Goal: Task Accomplishment & Management: Complete application form

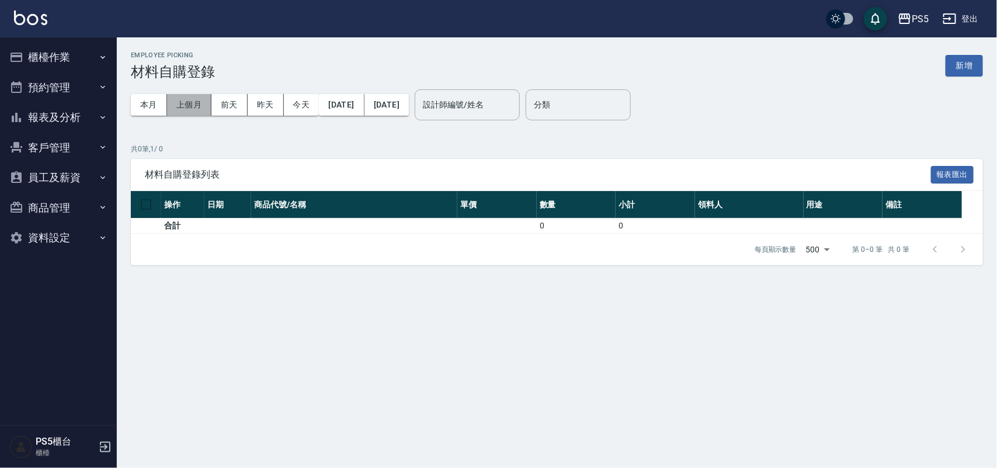
click at [192, 102] on button "上個月" at bounding box center [189, 105] width 44 height 22
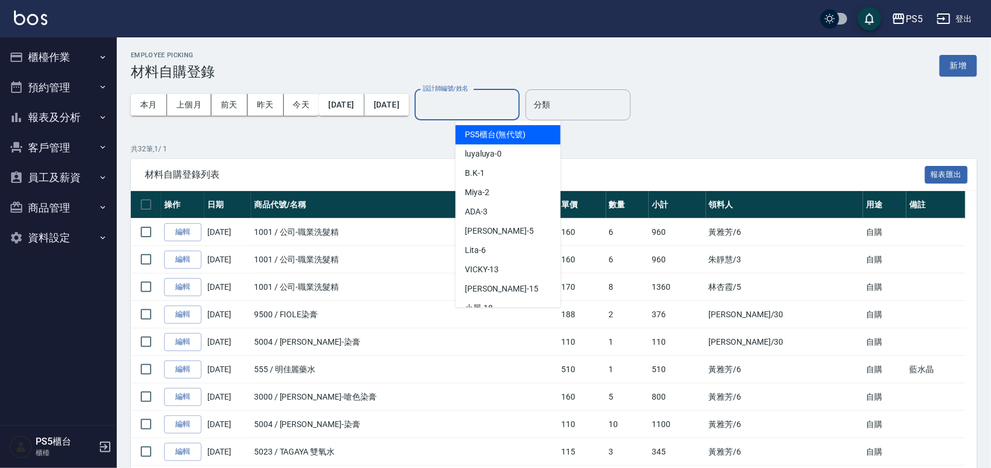
click at [515, 103] on input "設計師編號/姓名" at bounding box center [467, 105] width 95 height 20
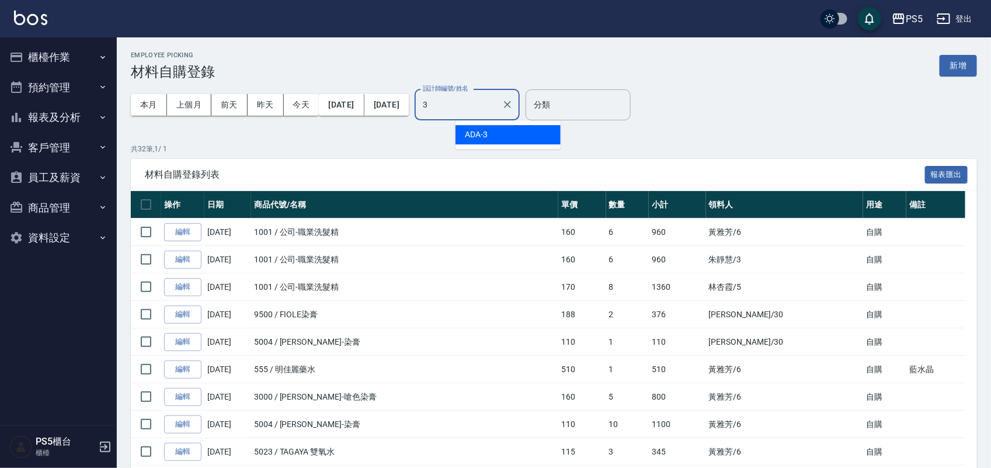
type input "ADA-3"
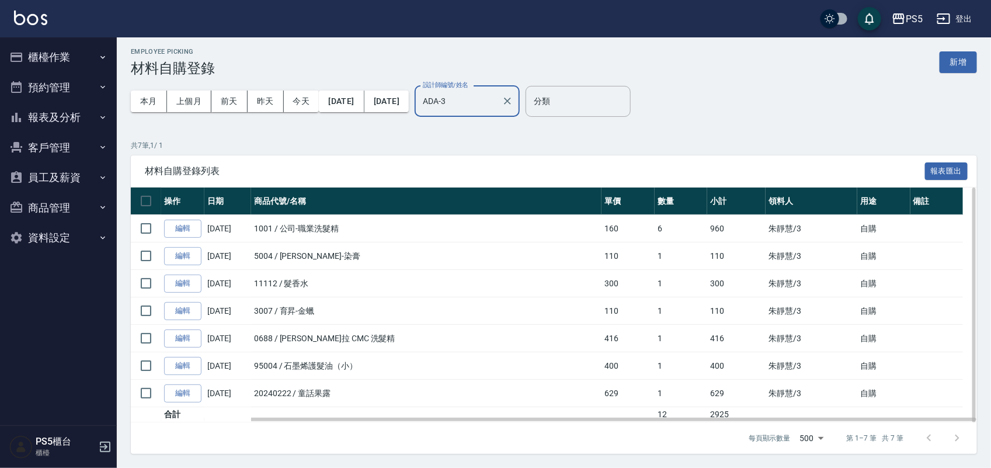
scroll to position [4, 0]
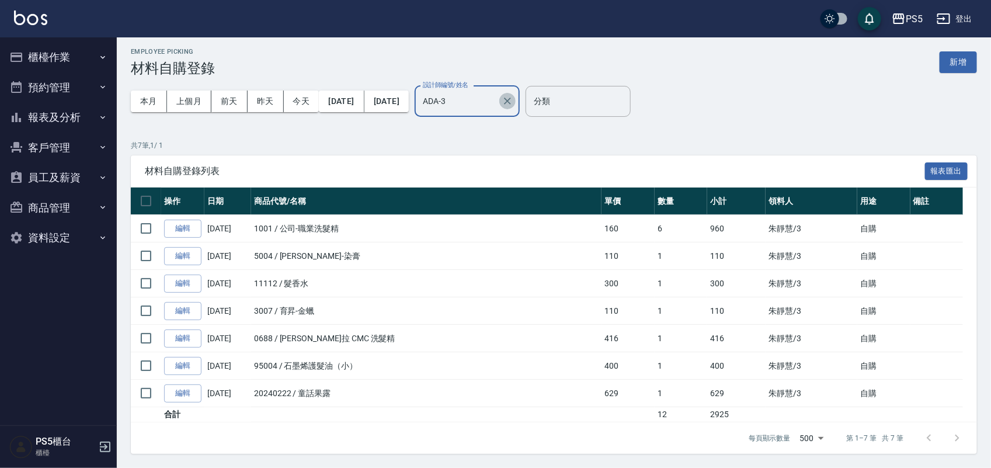
click at [513, 100] on icon "Clear" at bounding box center [508, 101] width 12 height 12
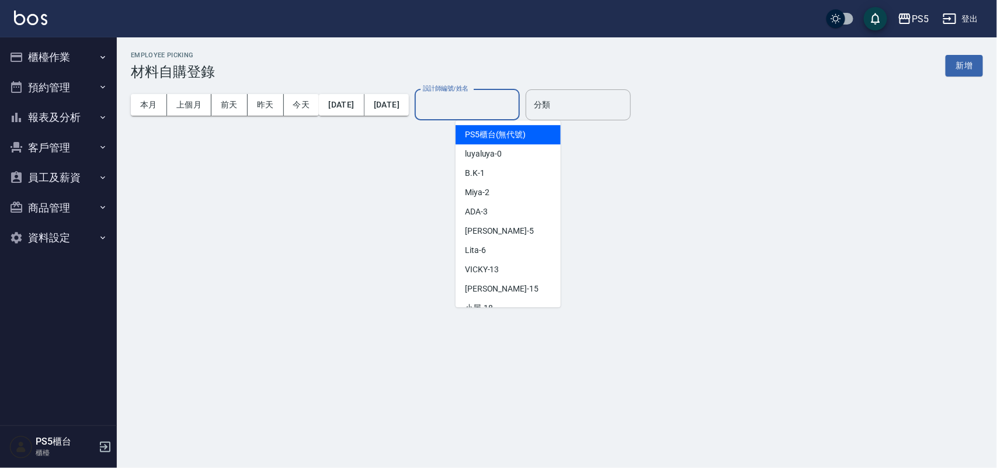
click at [515, 95] on input "設計師編號/姓名" at bounding box center [467, 105] width 95 height 20
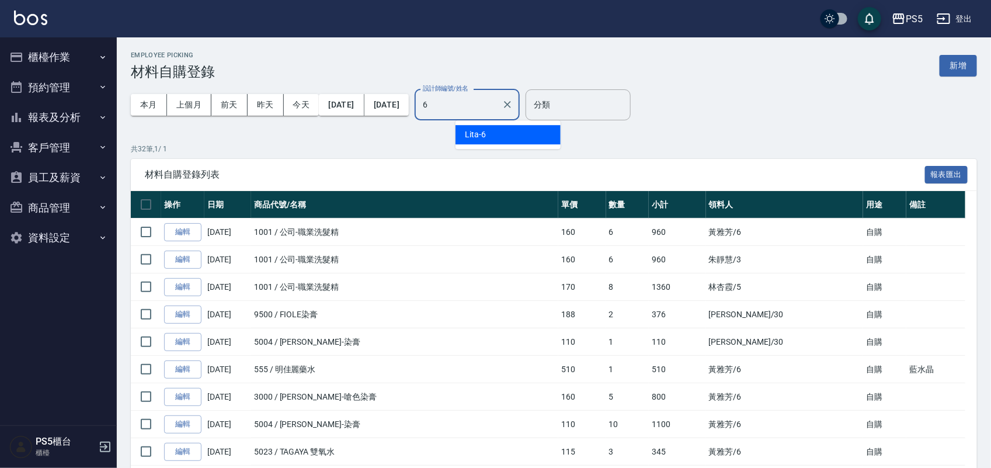
type input "Lita-6"
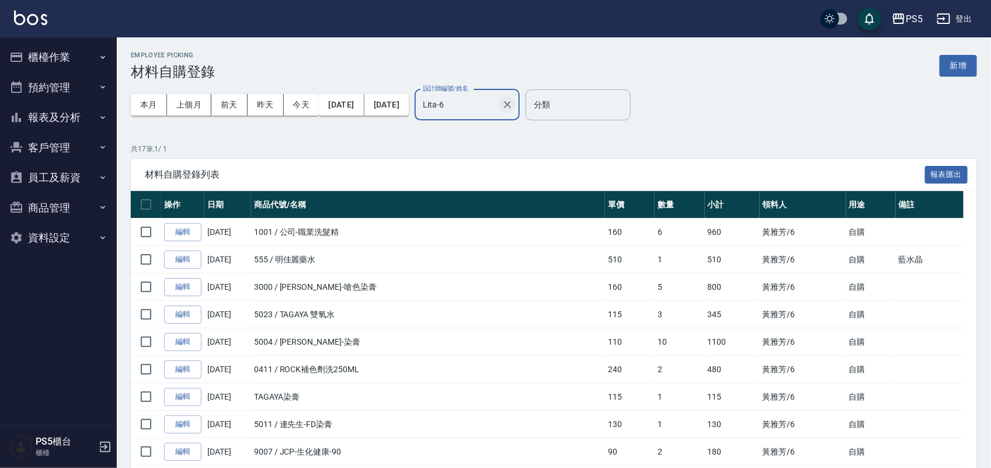
click at [513, 99] on icon "Clear" at bounding box center [508, 105] width 12 height 12
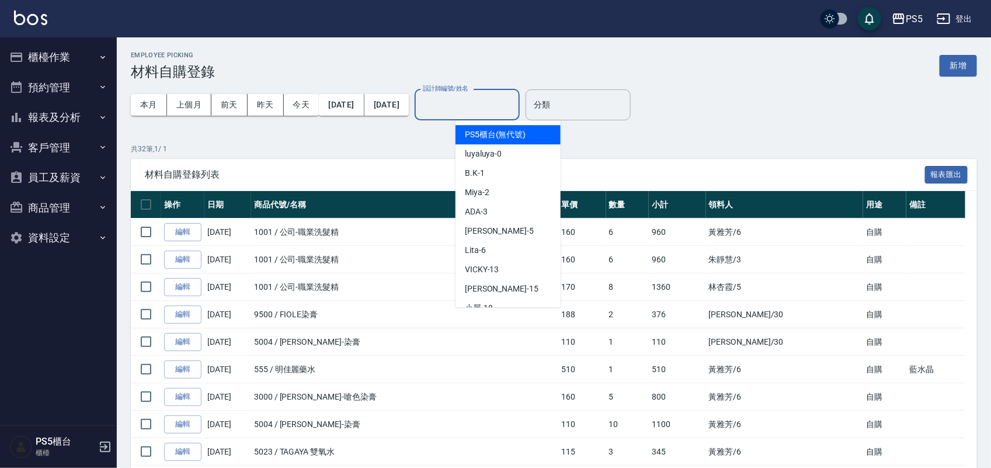
click at [511, 95] on input "設計師編號/姓名" at bounding box center [467, 105] width 95 height 20
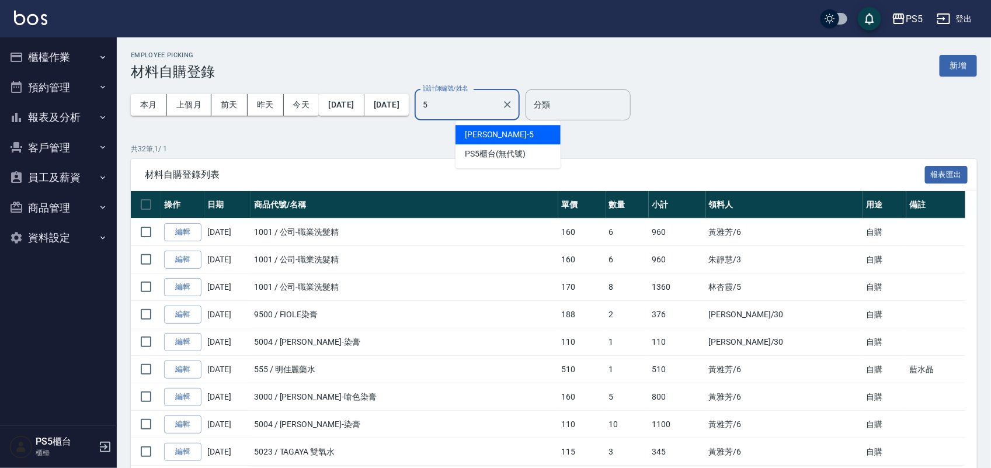
type input "Jolie-5"
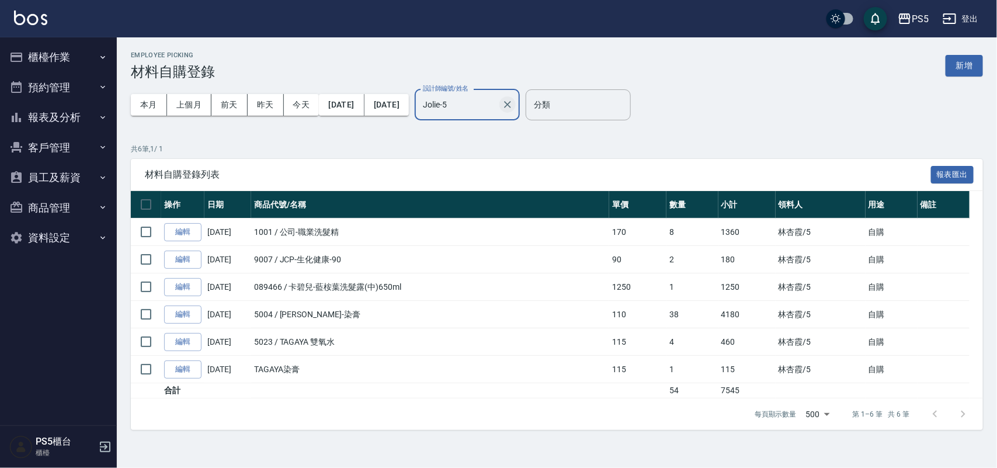
click at [513, 100] on icon "Clear" at bounding box center [508, 105] width 12 height 12
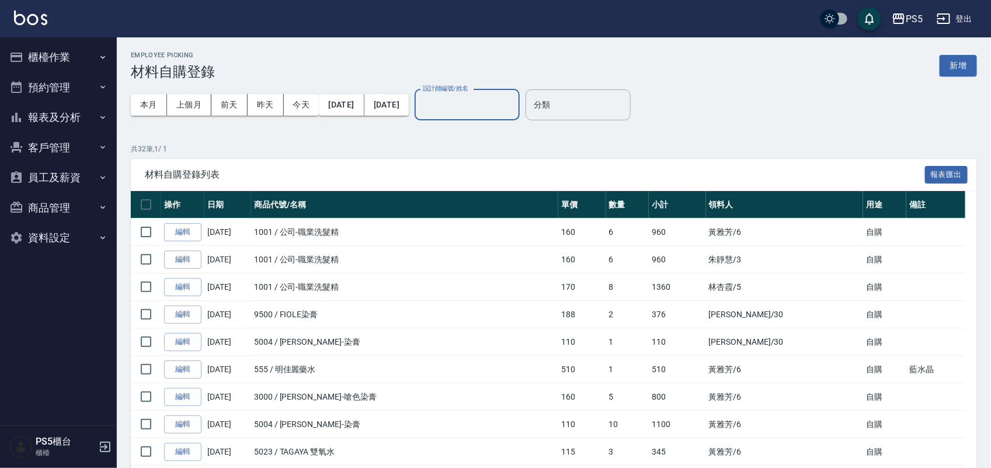
click at [707, 69] on div "Employee Picking 材料自購登錄 新增" at bounding box center [554, 65] width 846 height 29
click at [141, 106] on button "本月" at bounding box center [149, 105] width 36 height 22
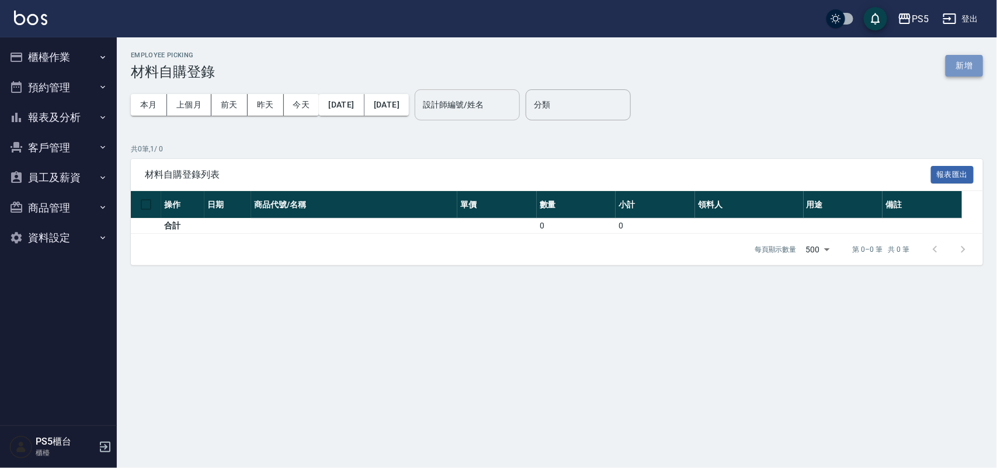
click at [961, 57] on button "新增" at bounding box center [964, 66] width 37 height 22
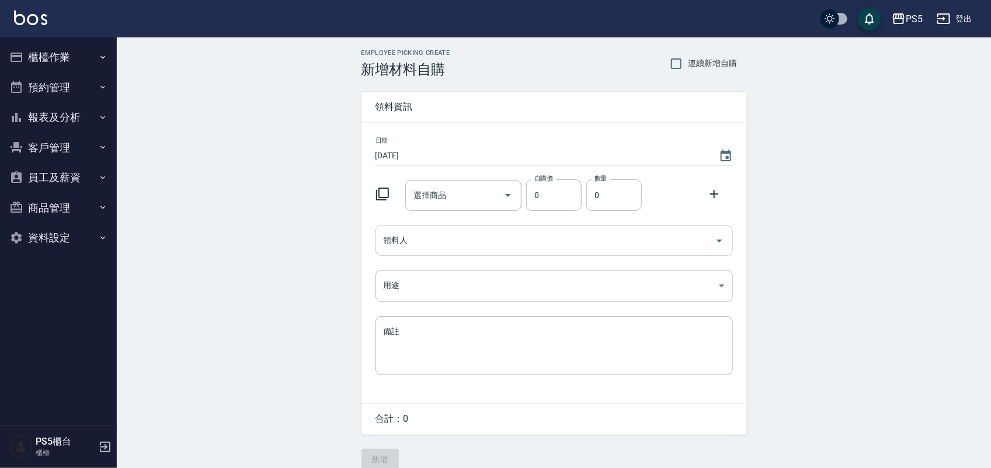
click at [446, 234] on input "領料人" at bounding box center [545, 240] width 329 height 20
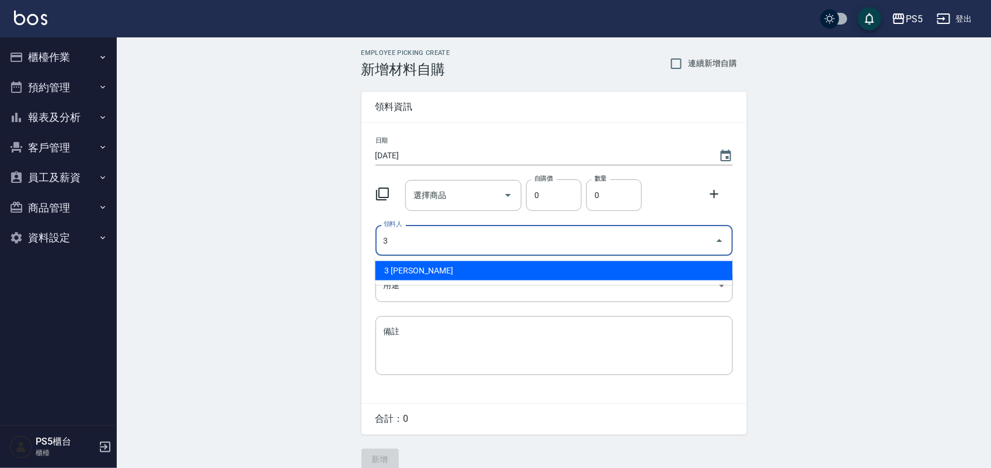
type input "3 [PERSON_NAME]"
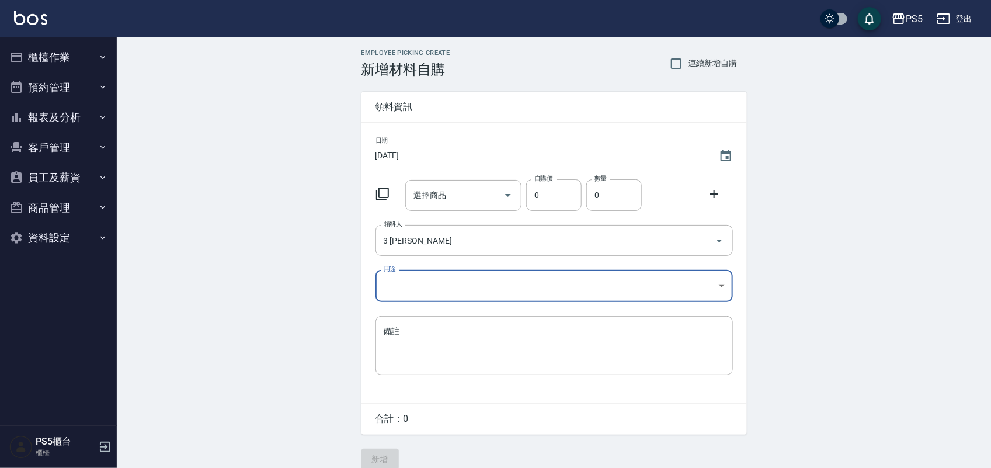
click at [393, 276] on body "PS5 登出 櫃檯作業 打帳單 帳單列表 掛單列表 座位開單 營業儀表板 現金收支登錄 材料自購登錄 每日結帳 排班表 掃碼打卡 預約管理 預約管理 單日預約…" at bounding box center [495, 240] width 991 height 481
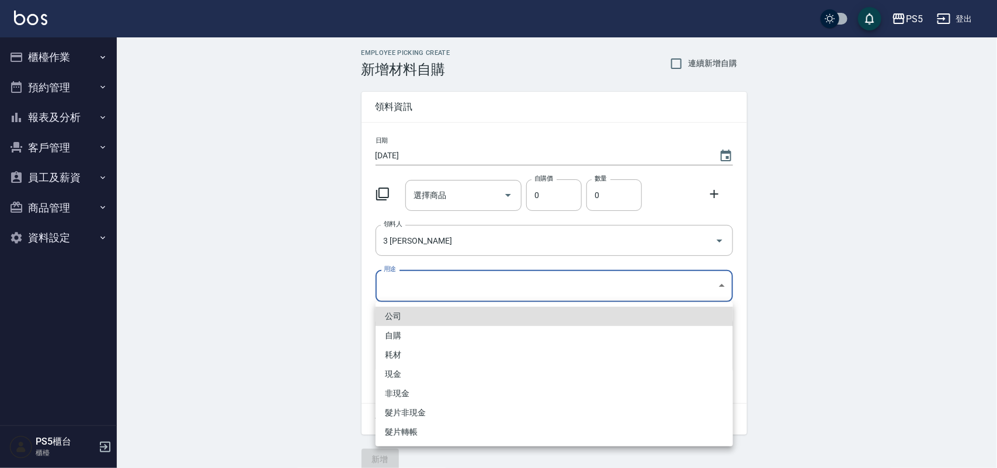
click at [396, 328] on li "自購" at bounding box center [554, 335] width 357 height 19
type input "自購"
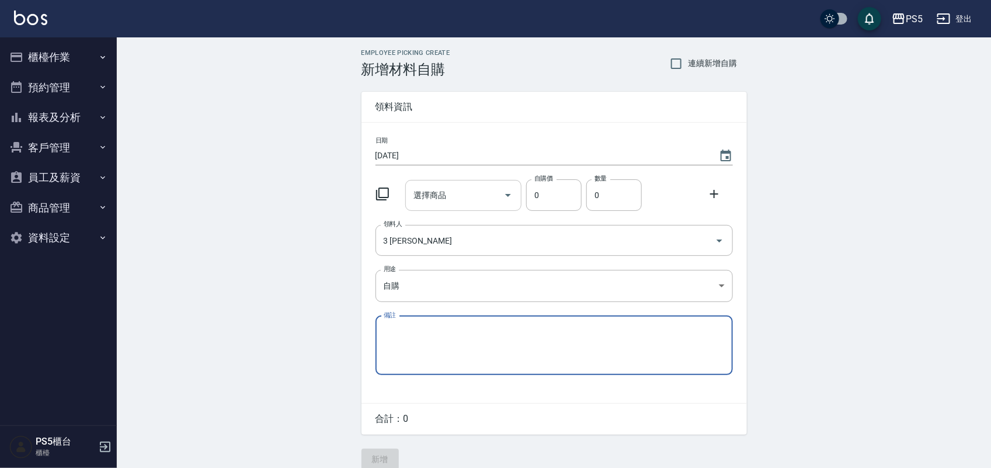
click at [437, 190] on div "選擇商品 選擇商品" at bounding box center [463, 195] width 116 height 31
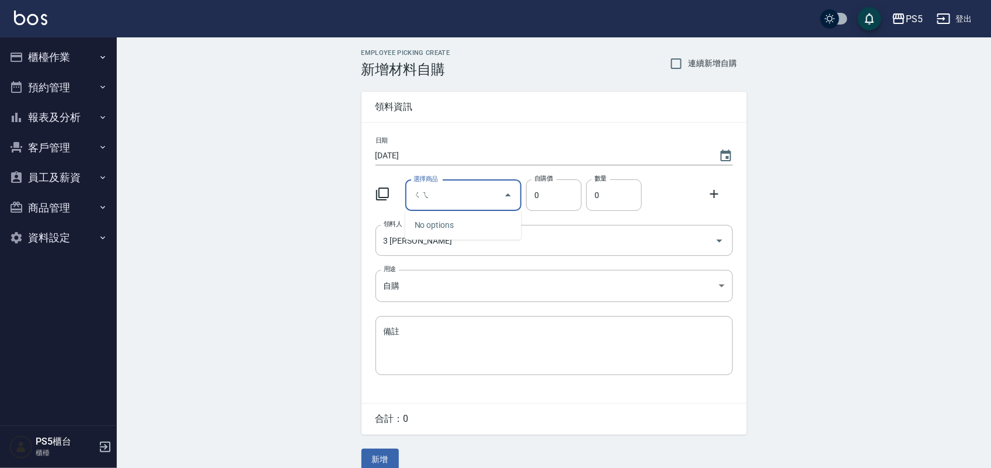
type input "ㄑ"
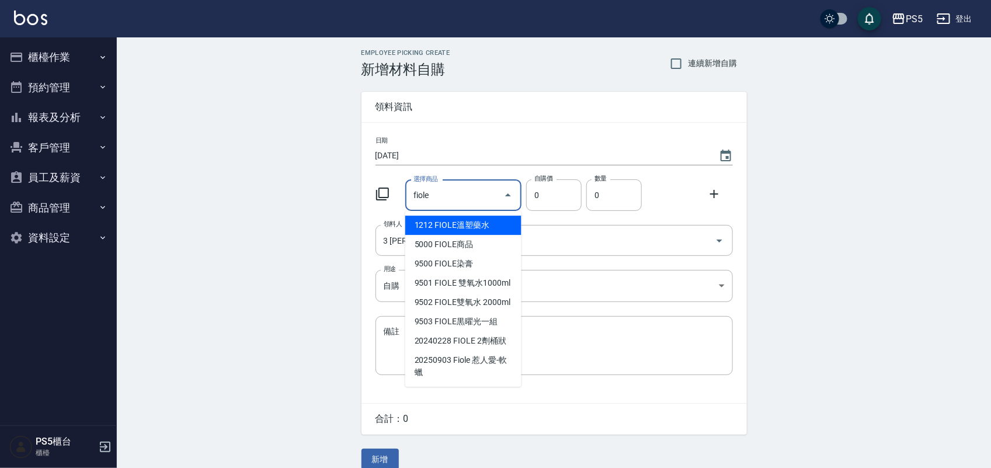
type input "FIOLE染膏"
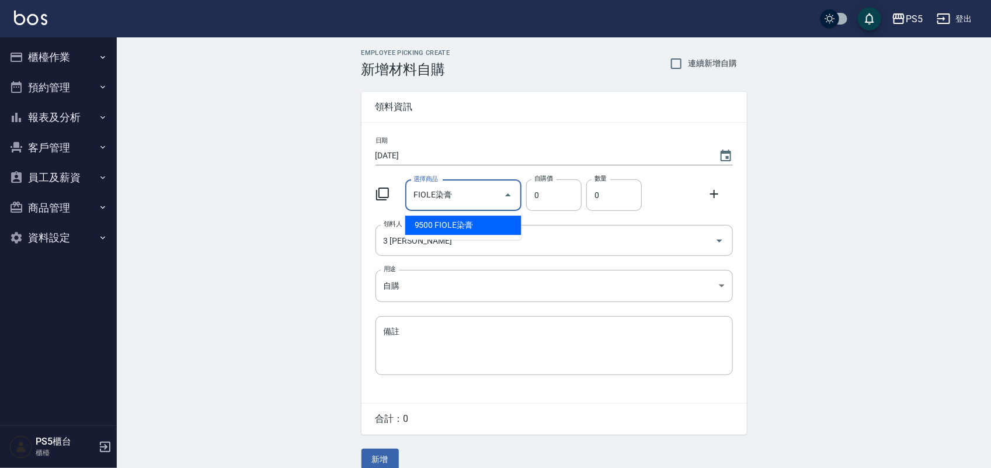
click at [480, 223] on li "9500 FIOLE染膏" at bounding box center [463, 225] width 116 height 19
type input "188"
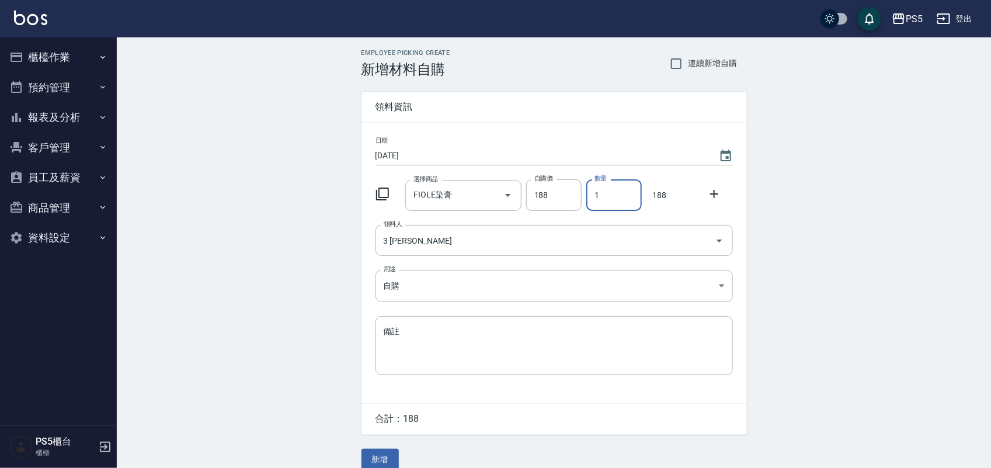
drag, startPoint x: 612, startPoint y: 190, endPoint x: 593, endPoint y: 193, distance: 18.9
click at [593, 193] on input "1" at bounding box center [613, 195] width 55 height 32
type input "6"
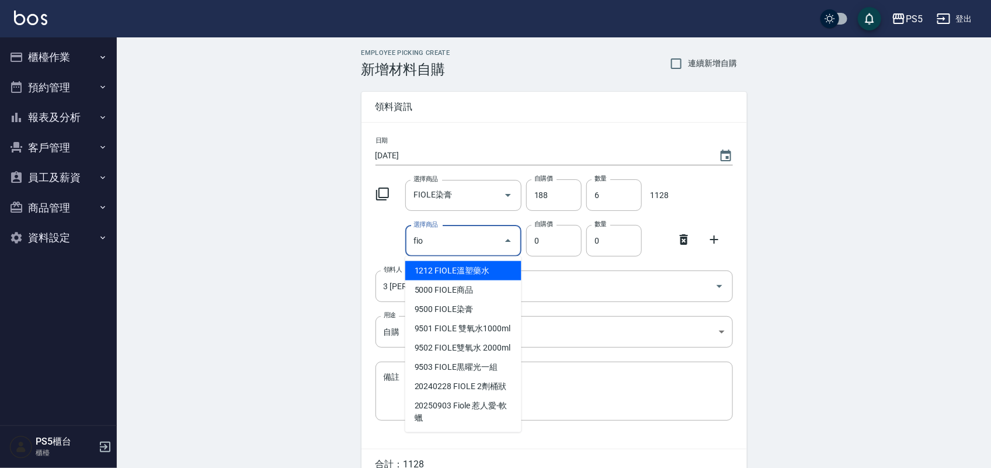
type input "FIOLE商品"
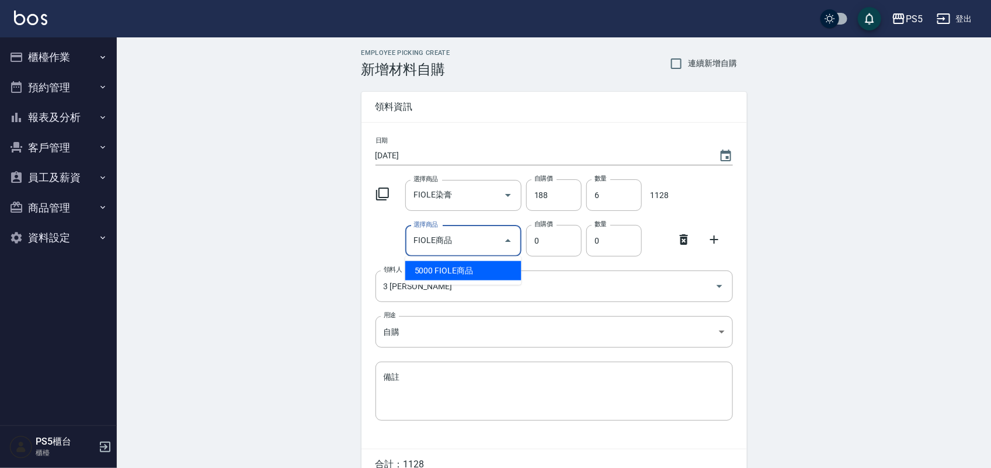
click at [492, 269] on li "5000 FIOLE商品" at bounding box center [463, 270] width 116 height 19
type input "820"
type input "1"
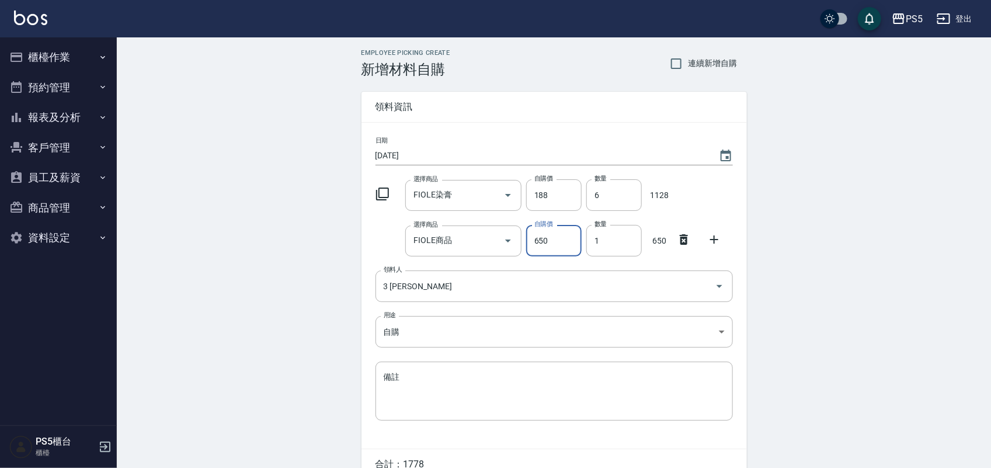
type input "650"
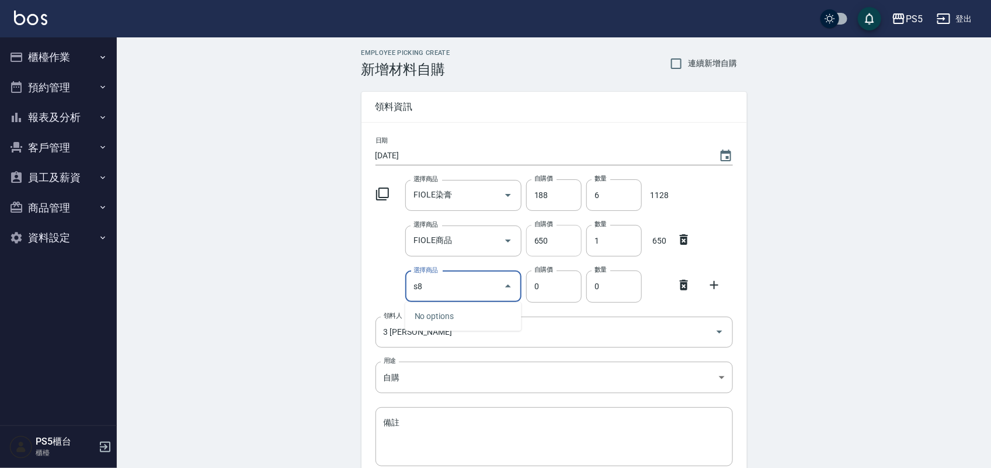
type input "s"
type input "納"
type input "ㄋ"
type input "縮"
click at [485, 280] on input "ta" at bounding box center [455, 286] width 88 height 20
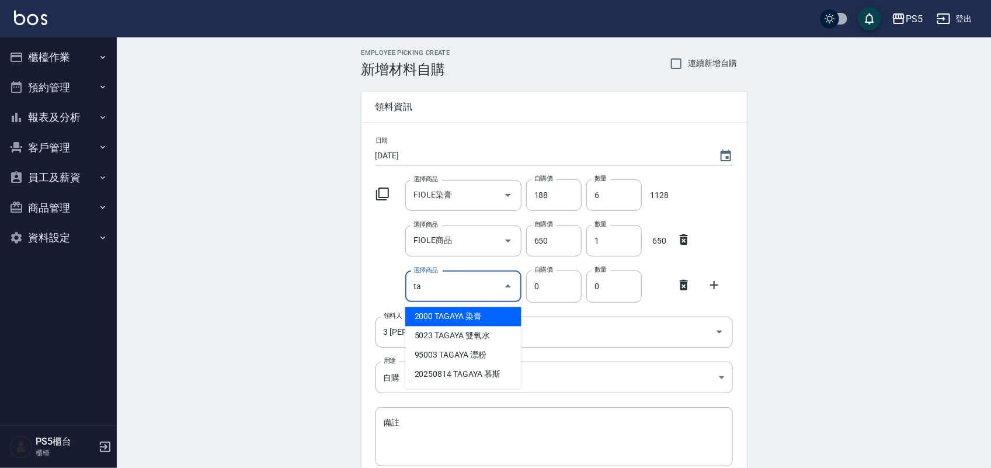
type input "TAGAYA 漂粉"
click at [504, 311] on li "95003 TAGAYA 漂粉" at bounding box center [463, 316] width 116 height 19
type input "616"
type input "1"
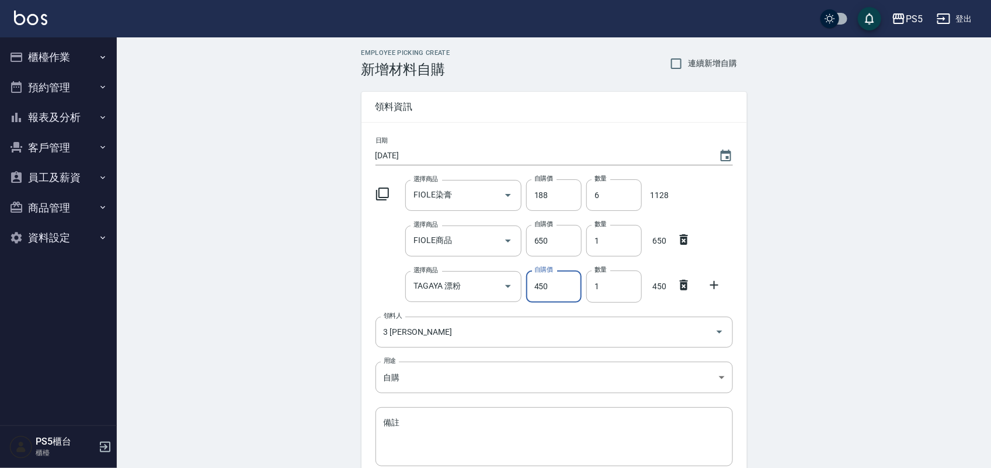
type input "450"
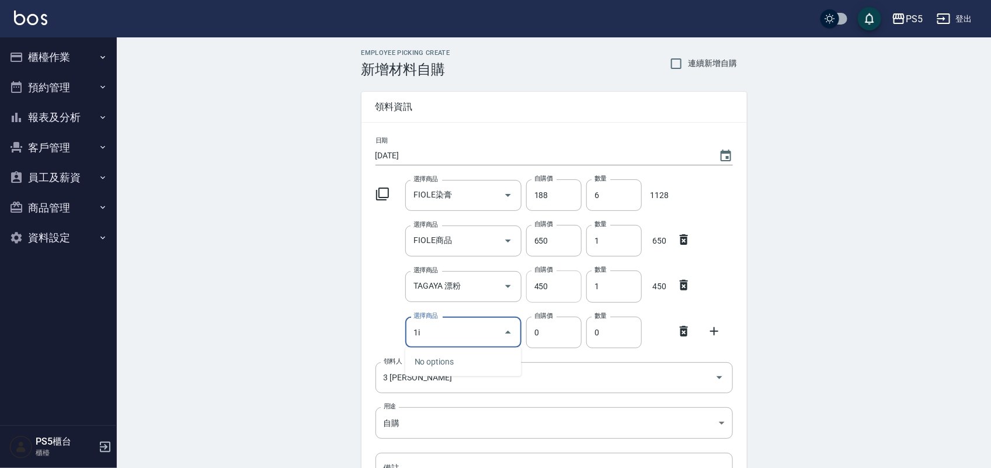
type input "1"
click at [471, 355] on li "062203 珀藍-噴柔" at bounding box center [463, 361] width 116 height 19
type input "珀藍-噴柔"
type input "200"
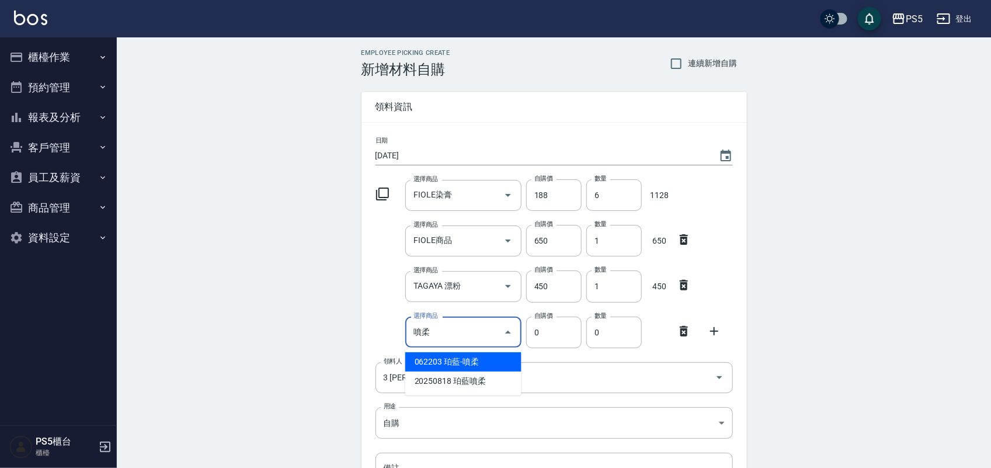
type input "1"
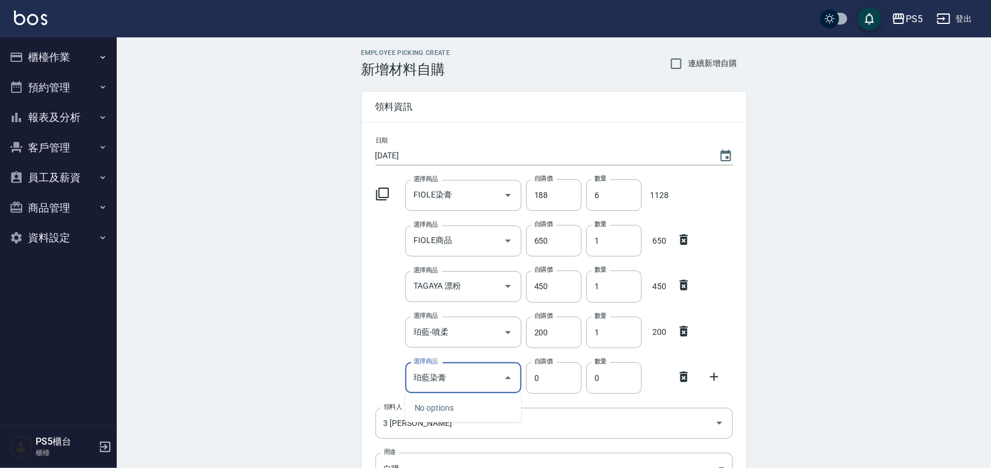
click at [466, 375] on input "珀藍染膏" at bounding box center [455, 377] width 88 height 20
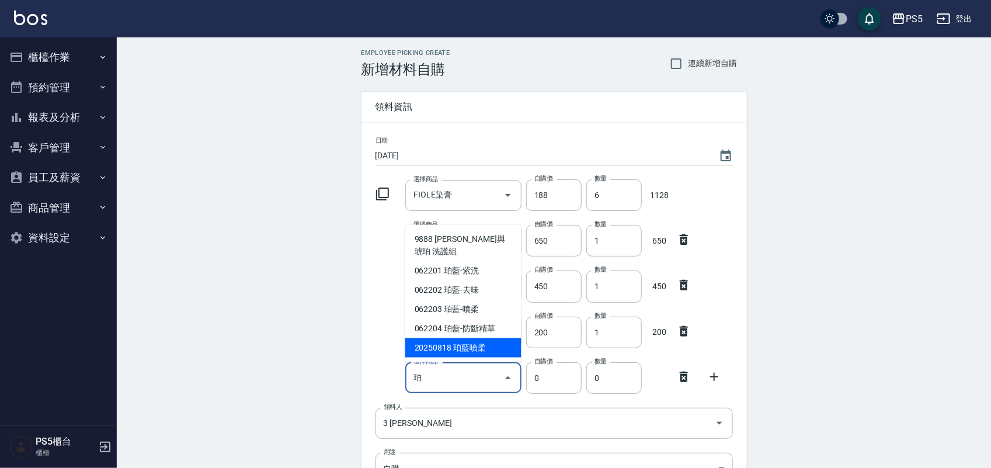
type input "珀"
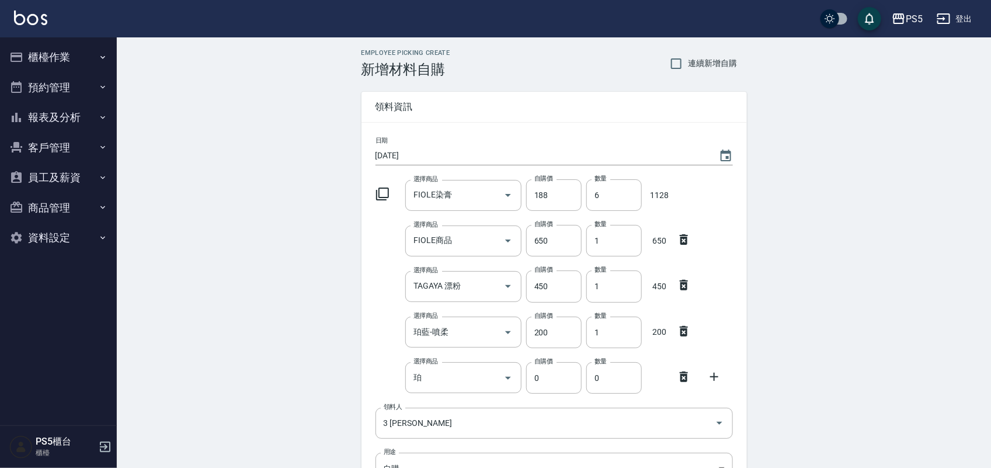
click at [331, 277] on div "Employee Picking Create 新增材料自購 連續新增自購 領料資訊 日期 [DATE] 選擇商品 FIOLE染膏 選擇商品 自購價 188 …" at bounding box center [554, 350] width 874 height 627
click at [444, 378] on input "珀" at bounding box center [455, 377] width 88 height 20
type input "升級版JC19-CYA第一劑(正常)"
type input "220"
type input "1"
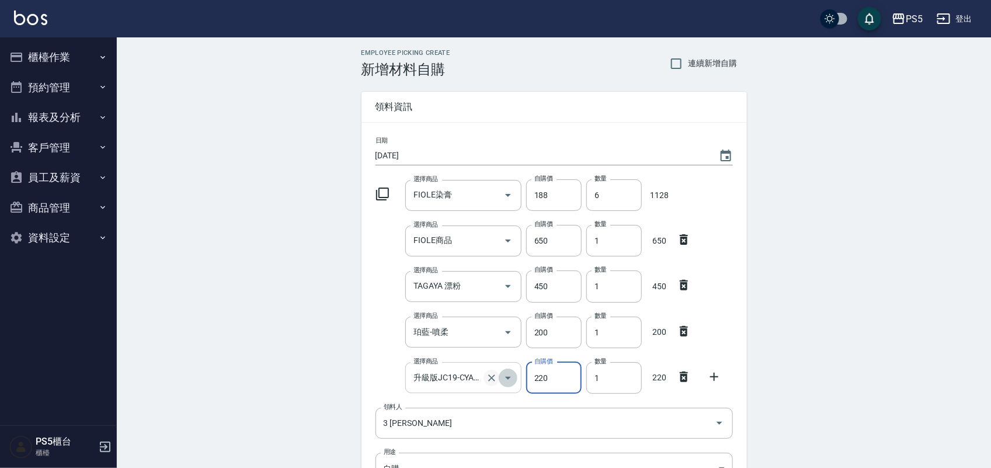
drag, startPoint x: 501, startPoint y: 371, endPoint x: 489, endPoint y: 372, distance: 12.3
click at [495, 371] on div at bounding box center [500, 377] width 33 height 31
click at [489, 372] on icon "Clear" at bounding box center [492, 378] width 12 height 12
type input "0"
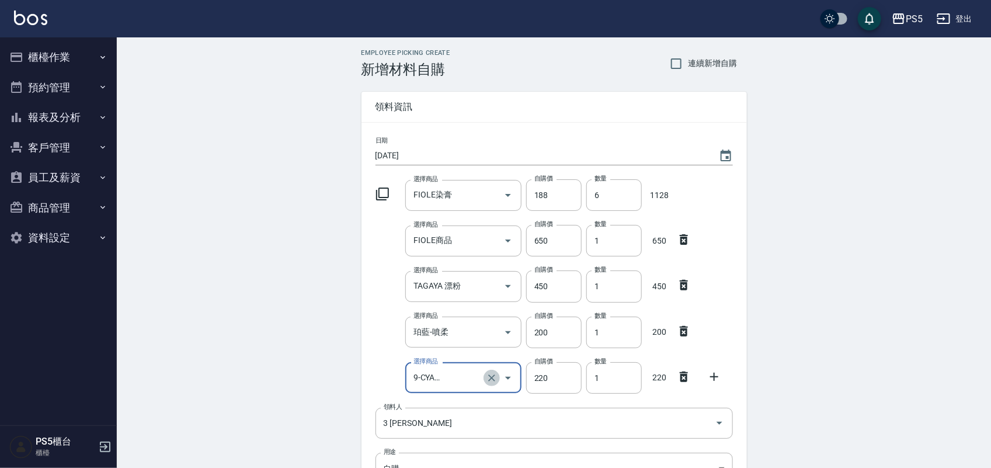
type input "0"
type input "5"
click at [462, 440] on li "2005 正常藥水" at bounding box center [463, 439] width 116 height 19
type input "正常藥水"
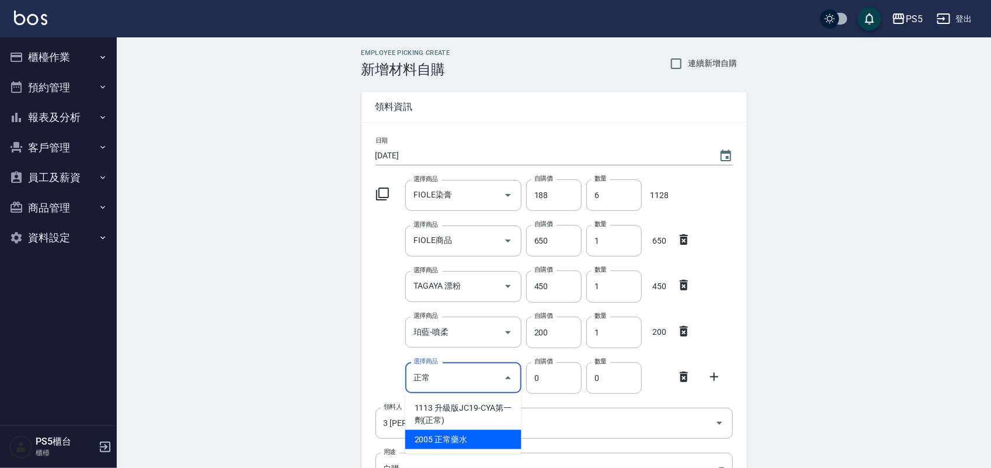
type input "180"
type input "1"
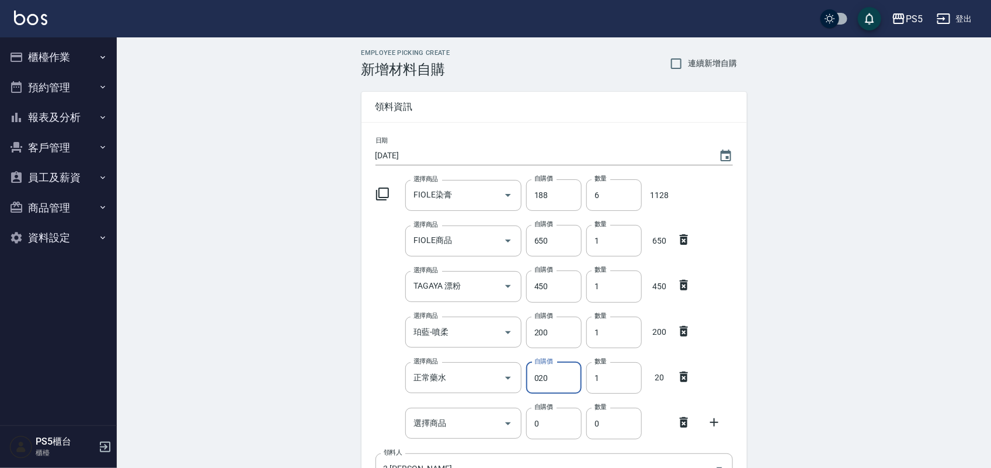
click at [572, 381] on input "020" at bounding box center [553, 378] width 55 height 32
type input "0200"
click at [472, 421] on input "選擇商品" at bounding box center [455, 423] width 88 height 20
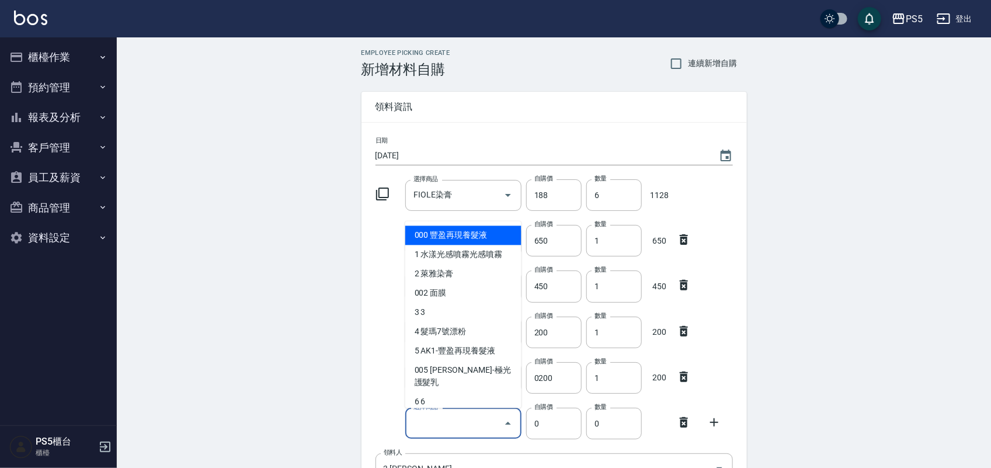
type input "g"
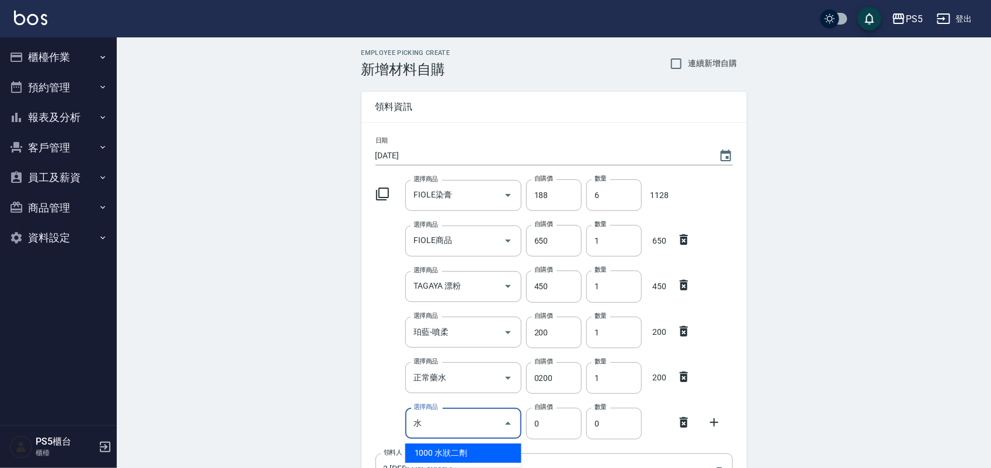
click at [472, 450] on div "日期 [DATE] 選擇商品 FIOLE染膏 選擇商品 自購價 188 自購價 數量 6 數量 1128 選擇商品 FIOLE商品 選擇商品 自購價 650 …" at bounding box center [555, 377] width 386 height 508
type input "水狀二劑"
click at [470, 453] on li "1000 水狀二劑" at bounding box center [463, 452] width 116 height 19
type input "150"
type input "1"
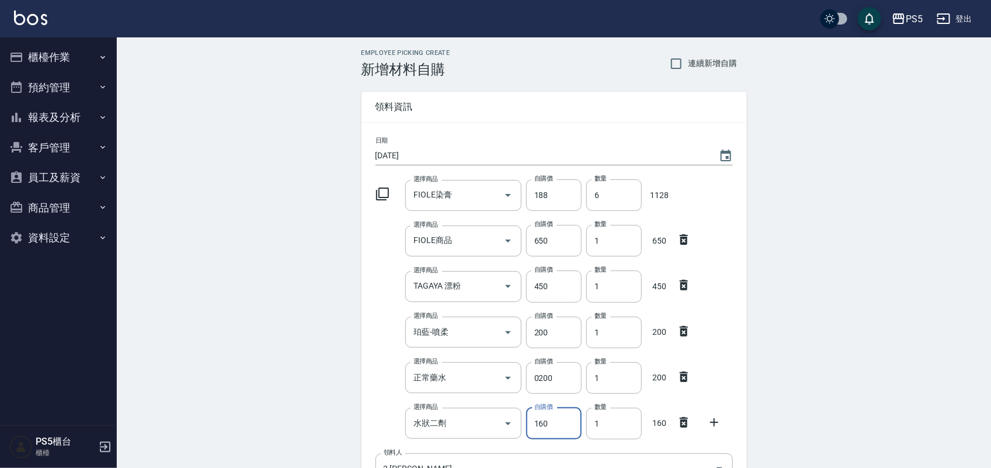
type input "160"
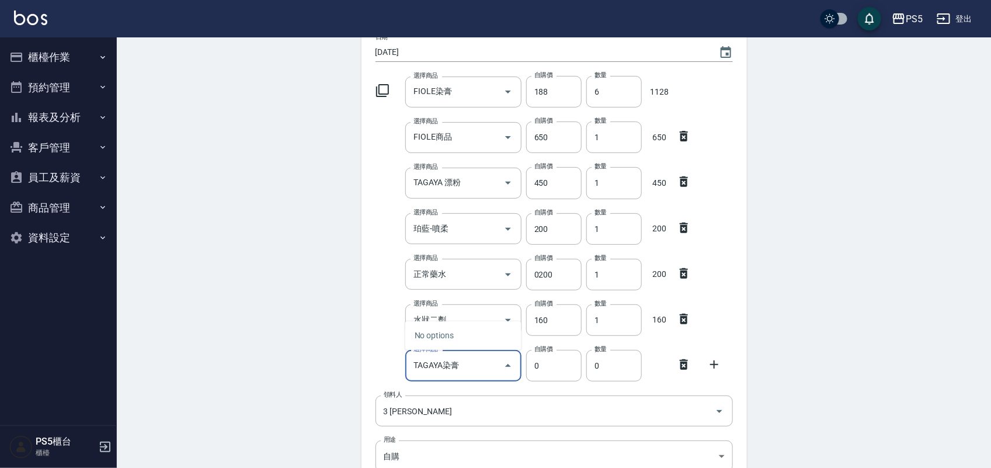
scroll to position [230, 0]
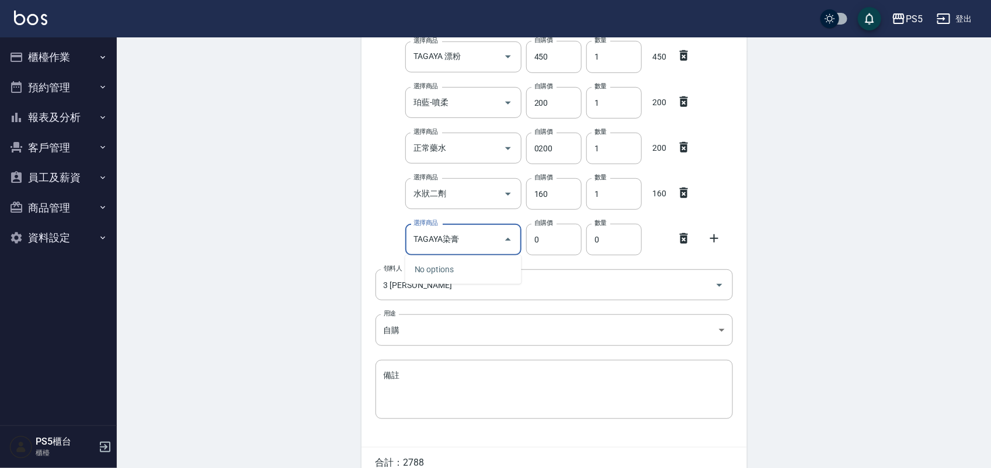
click at [479, 242] on input "TAGAYA染膏" at bounding box center [455, 239] width 88 height 20
type input "TAGAYA染膏"
click at [548, 231] on input "0" at bounding box center [553, 240] width 55 height 32
type input "0115"
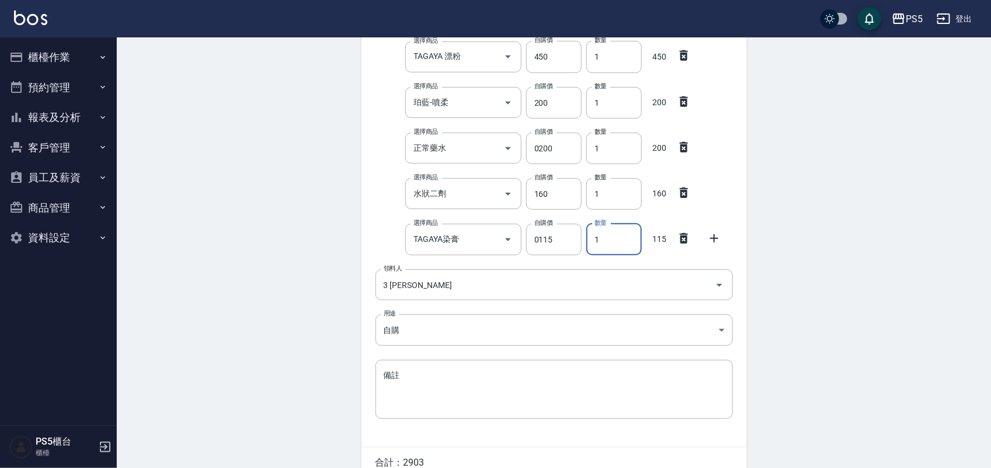
type input "1"
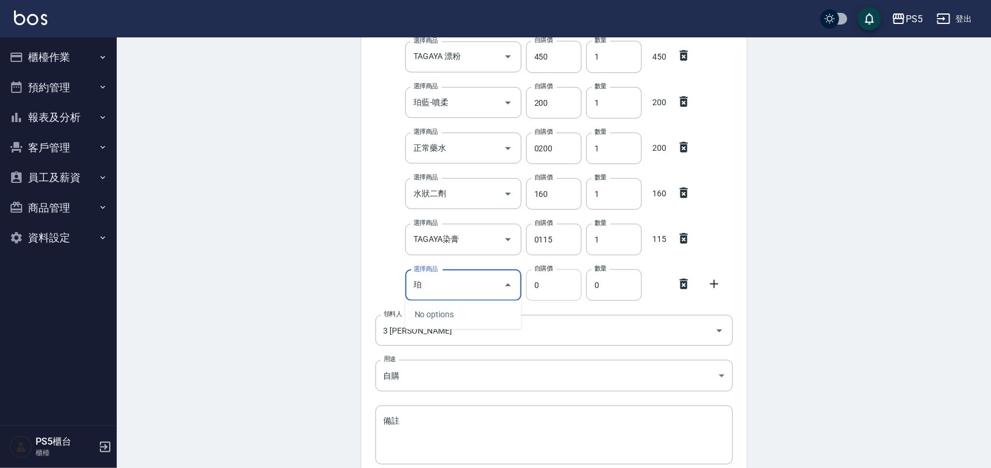
click at [533, 281] on input "0" at bounding box center [553, 285] width 55 height 32
click at [485, 295] on div "[PERSON_NAME] 選擇商品" at bounding box center [463, 285] width 116 height 31
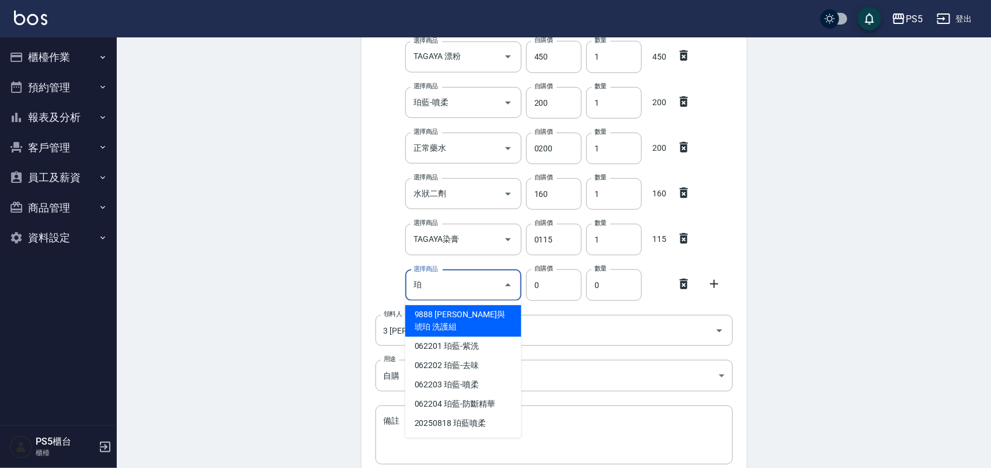
click at [466, 283] on input "珀" at bounding box center [455, 285] width 88 height 20
type input "珀藍染膏"
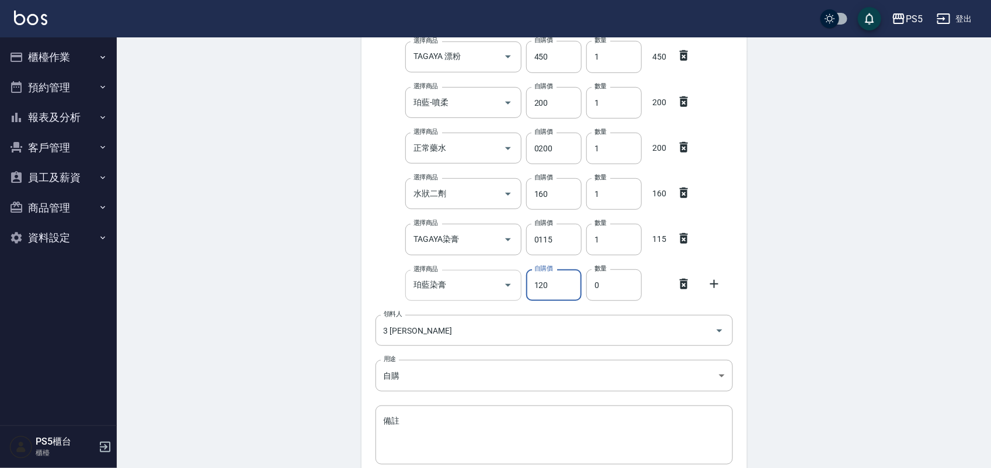
type input "120"
type input "2"
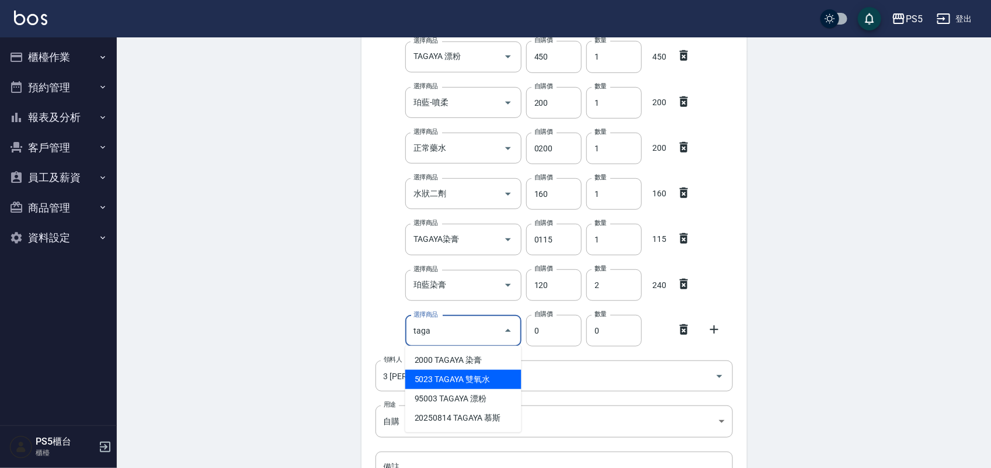
click at [426, 377] on li "5023 TAGAYA 雙氧水" at bounding box center [463, 379] width 116 height 19
type input "TAGAYA 雙氧水"
type input "115"
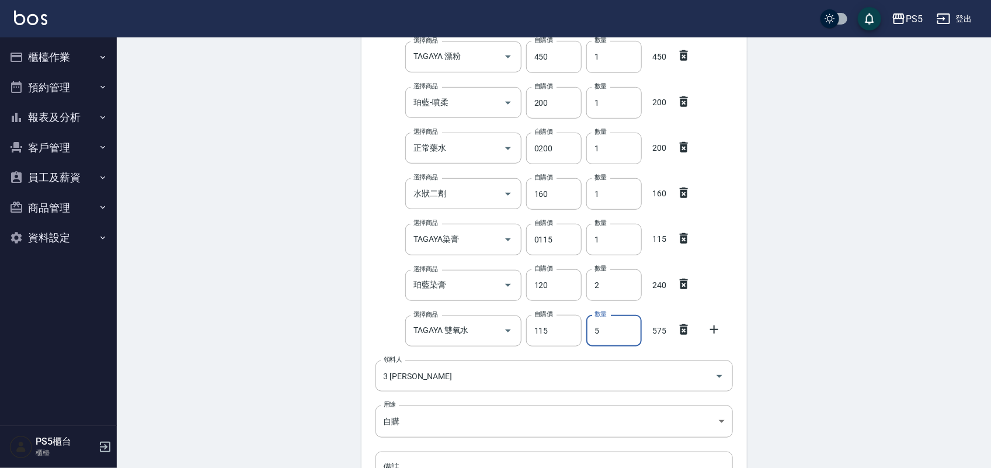
type input "5"
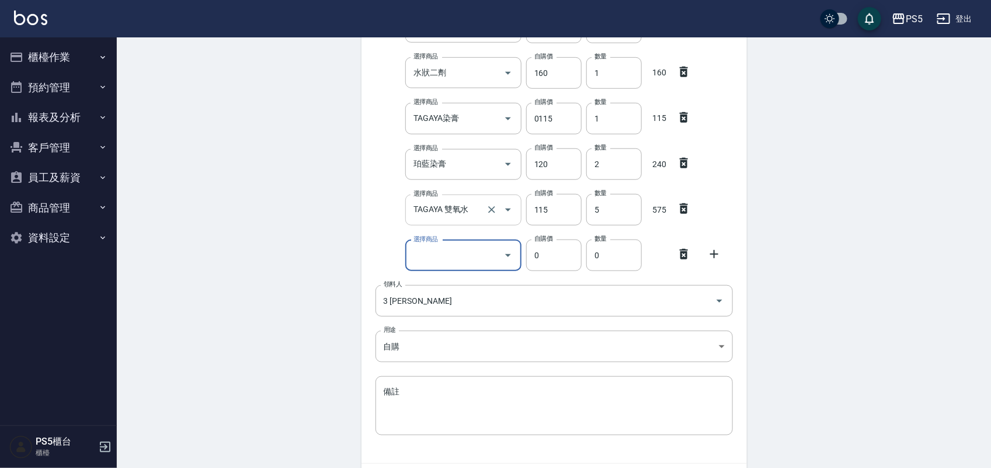
scroll to position [279, 0]
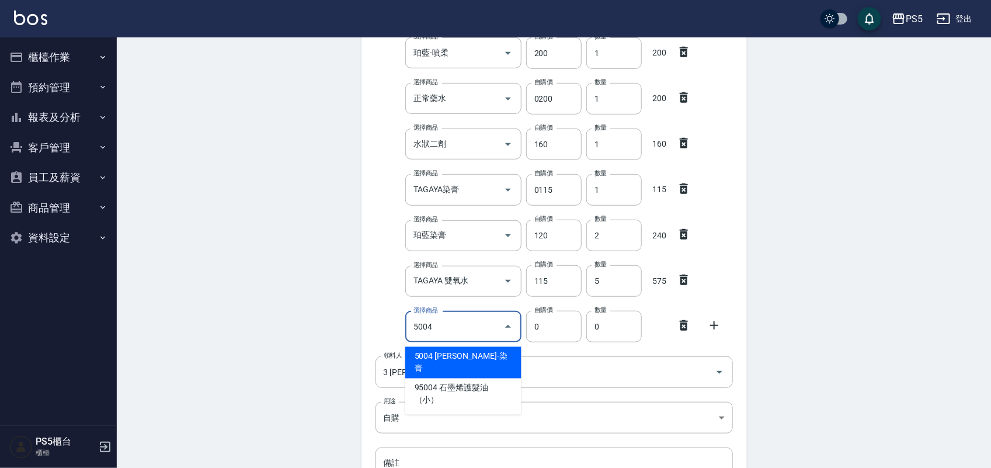
type input "5004"
type input "110"
type input "[PERSON_NAME]-染膏"
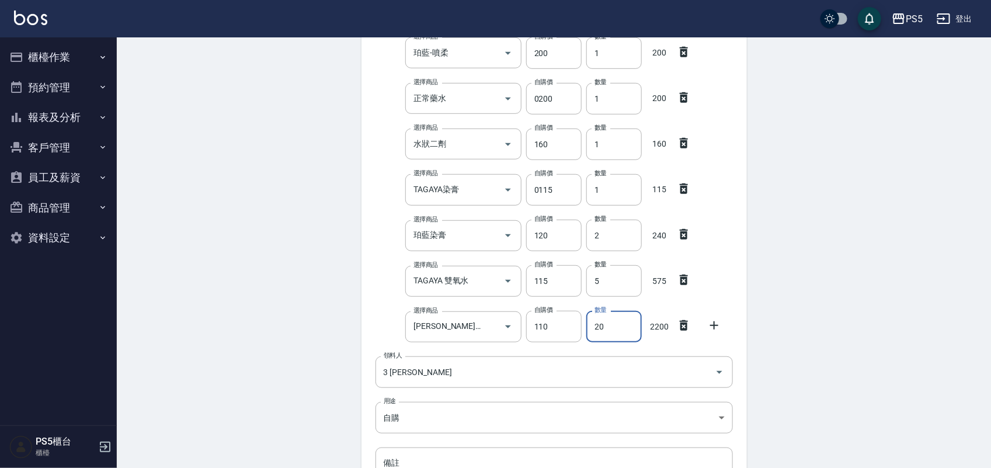
type input "20"
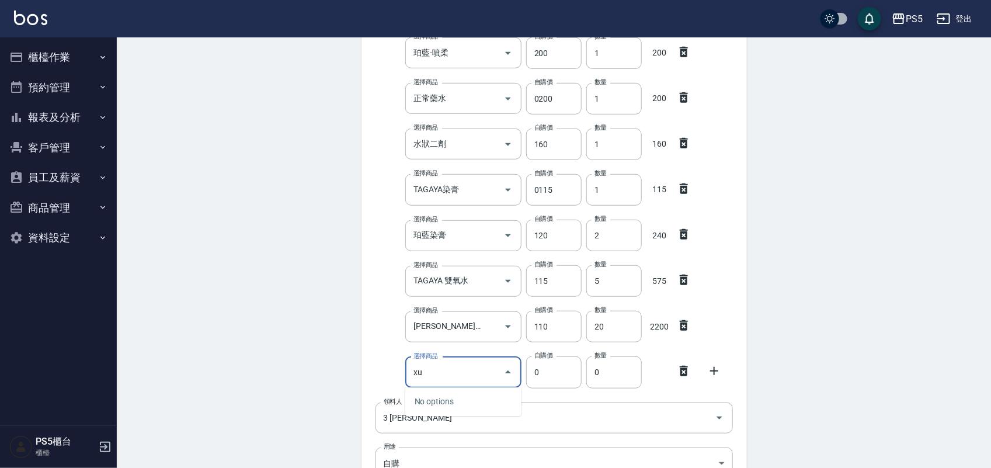
type input "x"
type input "子"
click at [485, 392] on li "3000 [PERSON_NAME]-嗆色染膏" at bounding box center [463, 408] width 116 height 32
type input "[PERSON_NAME]-嗆色染膏"
type input "160"
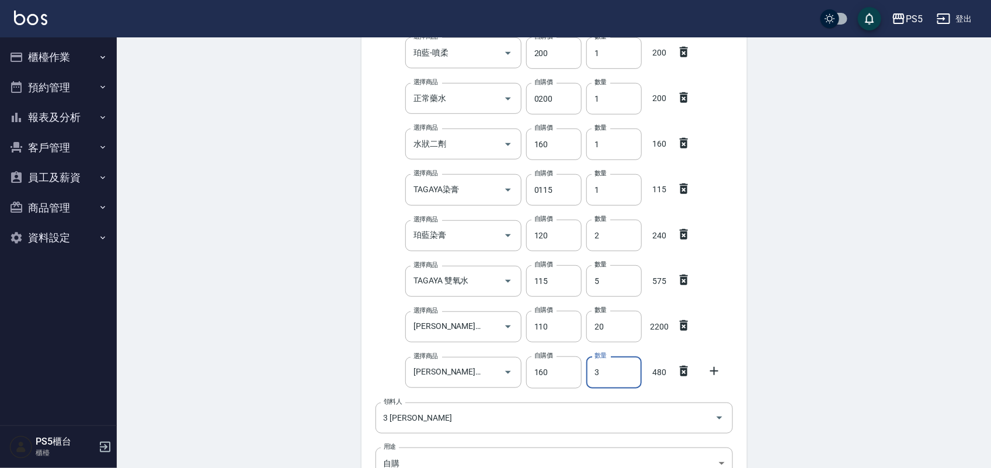
type input "3"
click at [824, 229] on div "Employee Picking Create 新增材料自購 連續新增自購 領料資訊 日期 [DATE] 選擇商品 FIOLE染膏 選擇商品 自購價 188 …" at bounding box center [554, 208] width 874 height 900
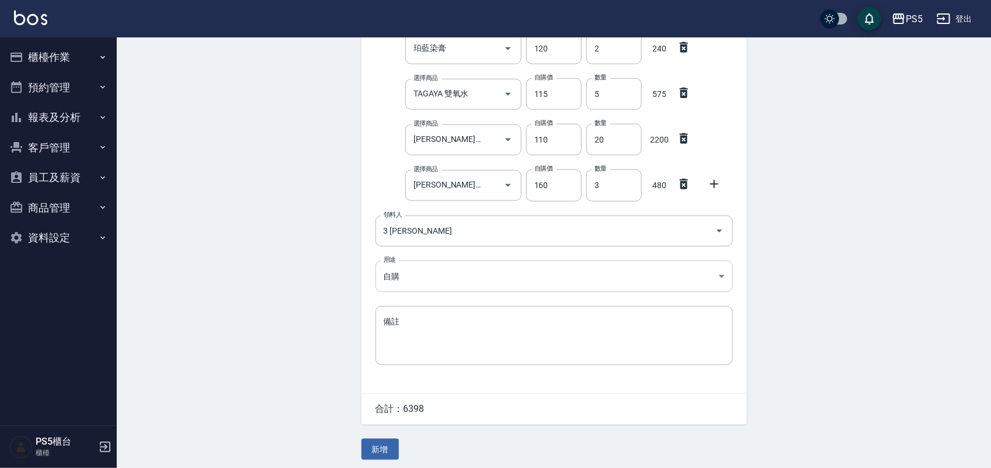
scroll to position [471, 0]
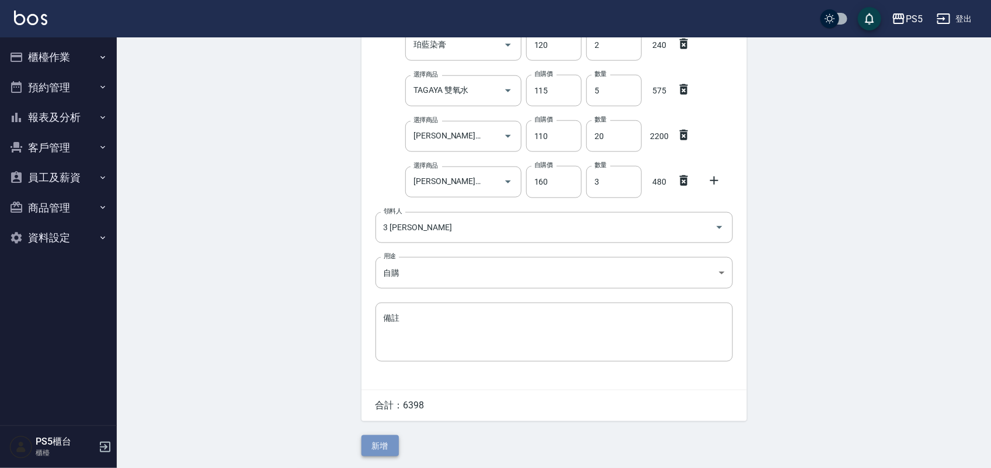
click at [376, 446] on button "新增" at bounding box center [380, 446] width 37 height 22
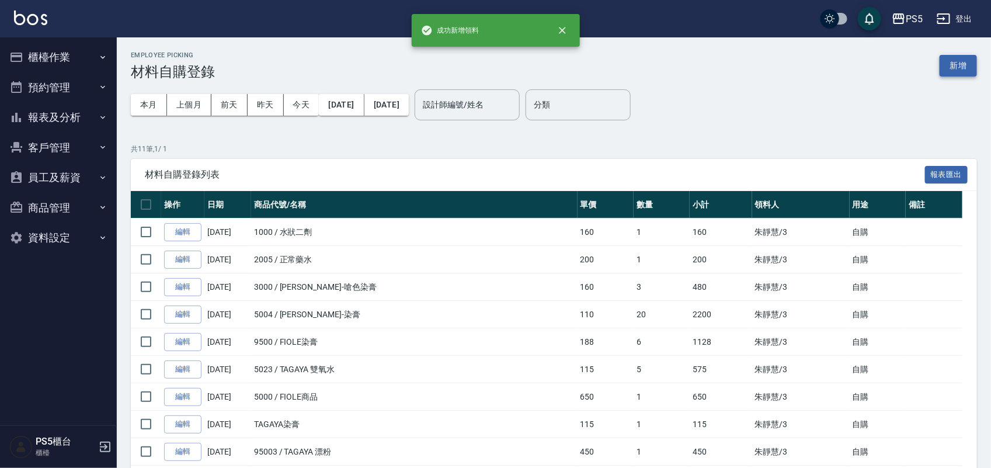
click at [947, 68] on button "新增" at bounding box center [958, 66] width 37 height 22
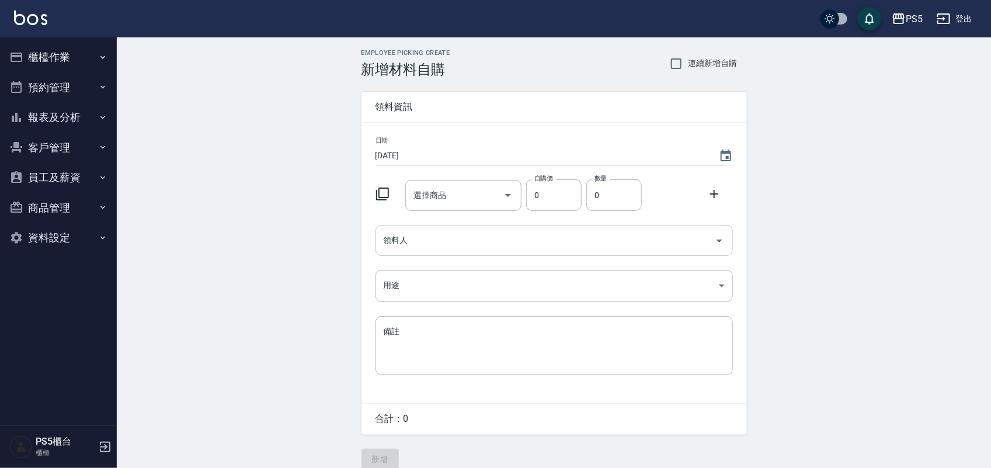
click at [421, 237] on input "領料人" at bounding box center [545, 240] width 329 height 20
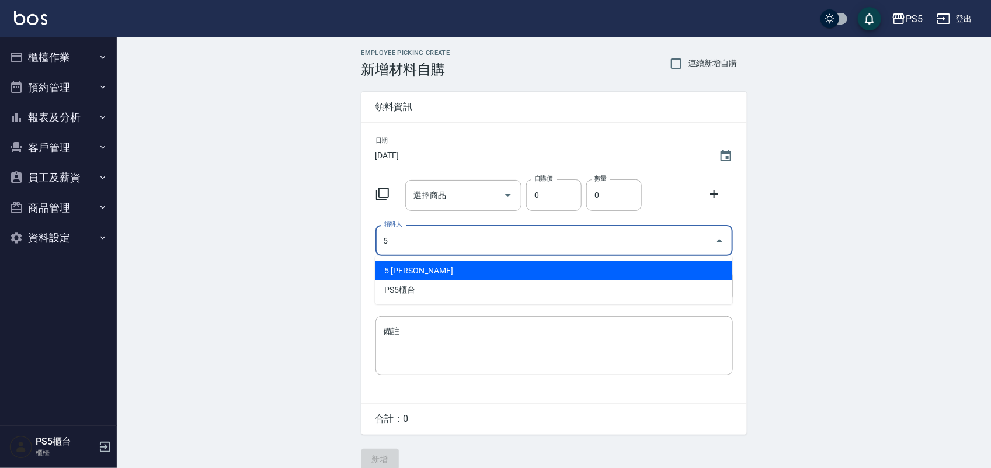
type input "5 [PERSON_NAME]"
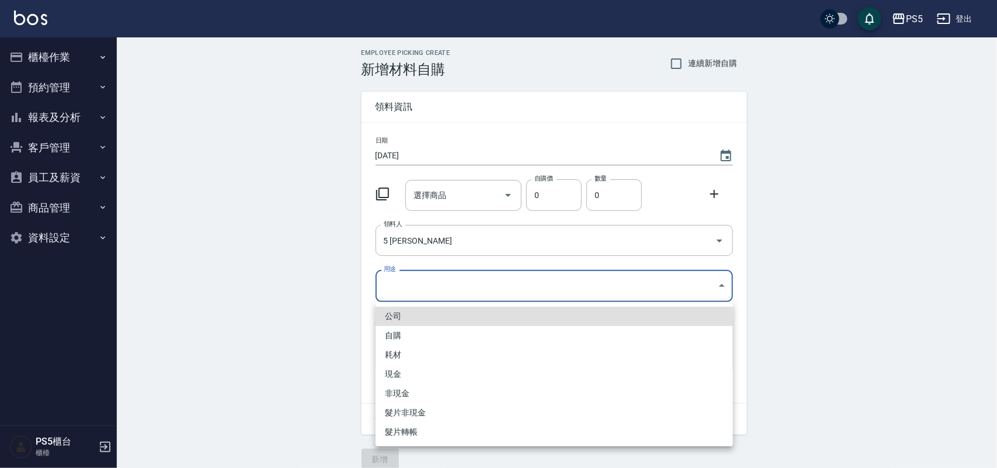
click at [389, 287] on body "PS5 登出 櫃檯作業 打帳單 帳單列表 掛單列表 座位開單 營業儀表板 現金收支登錄 材料自購登錄 每日結帳 排班表 掃碼打卡 預約管理 預約管理 單日預約…" at bounding box center [498, 240] width 997 height 481
click at [393, 332] on li "自購" at bounding box center [554, 335] width 357 height 19
type input "自購"
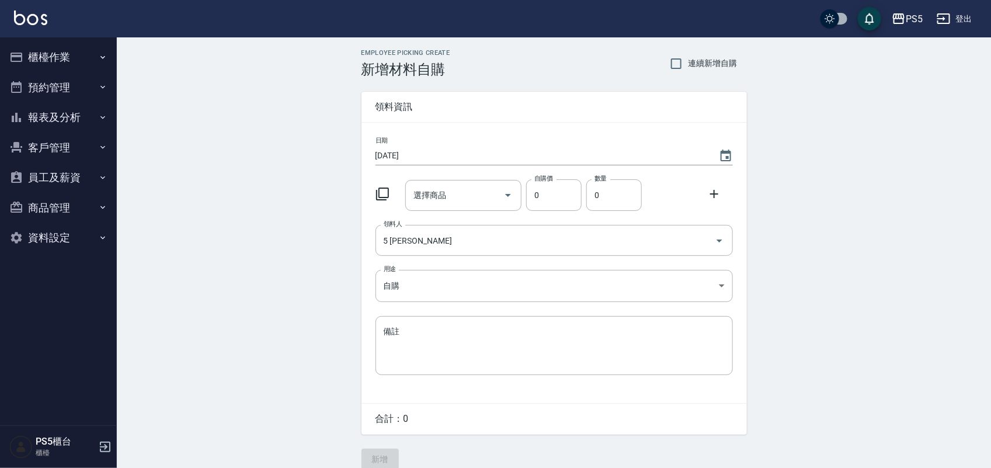
click at [244, 207] on div "Employee Picking Create 新增材料自購 連續新增自購 領料資訊 日期 [DATE] 選擇商品 選擇商品 自購價 0 自購價 數量 0 數…" at bounding box center [554, 259] width 874 height 444
click at [453, 173] on div "日期 [DATE] 選擇商品 選擇商品 自購價 0 自購價 數量 0 數量 領料人 5 [PERSON_NAME] 領料人 用途 自購 自購 用途 備註 x …" at bounding box center [555, 263] width 386 height 280
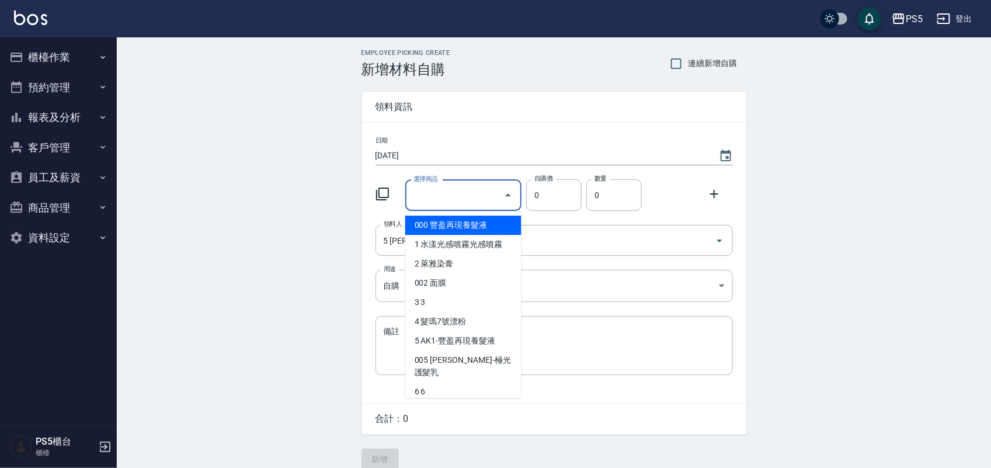
drag, startPoint x: 457, startPoint y: 193, endPoint x: 450, endPoint y: 195, distance: 6.7
click at [457, 193] on input "選擇商品" at bounding box center [455, 195] width 88 height 20
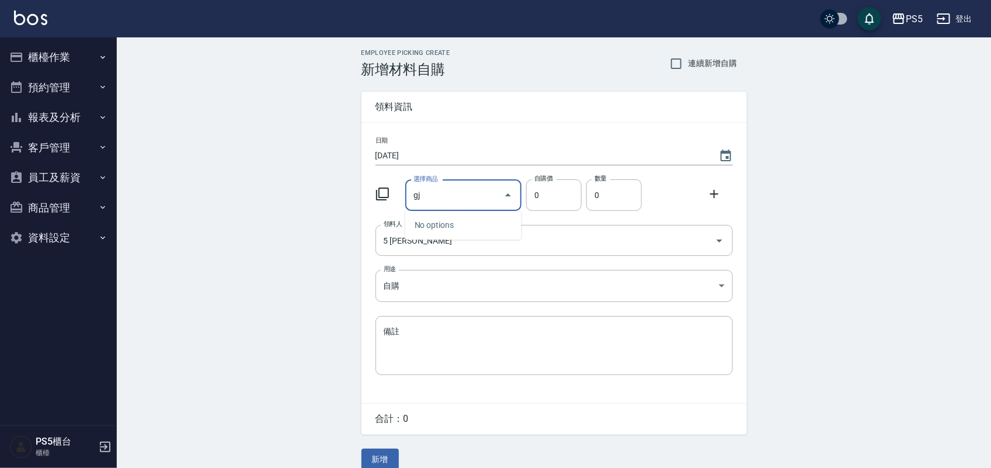
type input "g"
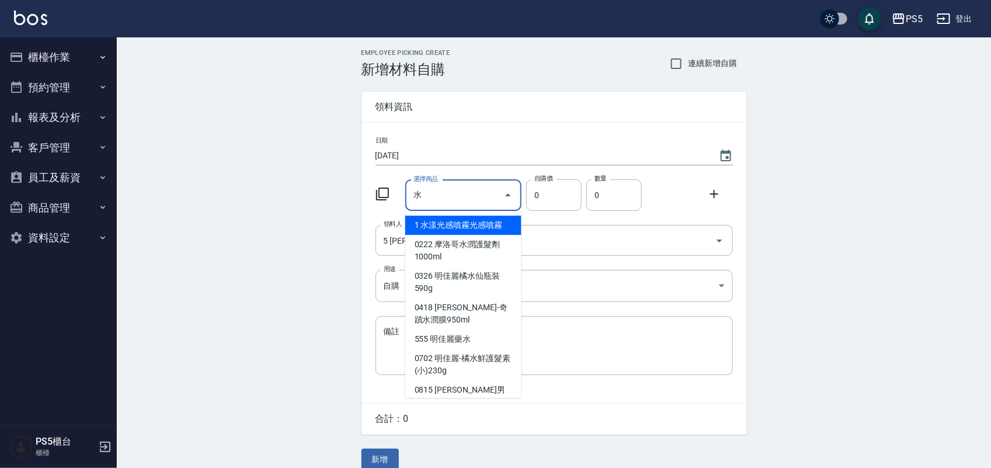
type input "水狀二劑"
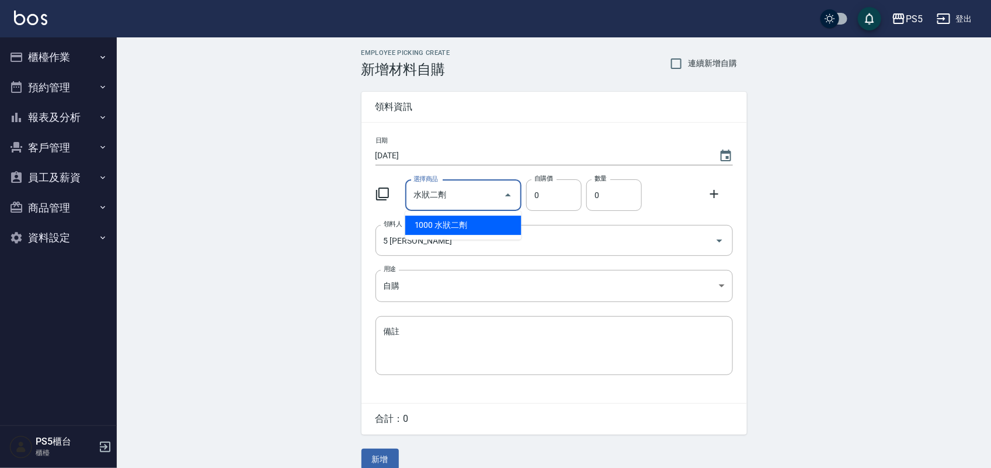
click at [466, 221] on li "1000 水狀二劑" at bounding box center [463, 225] width 116 height 19
type input "150"
type input "1"
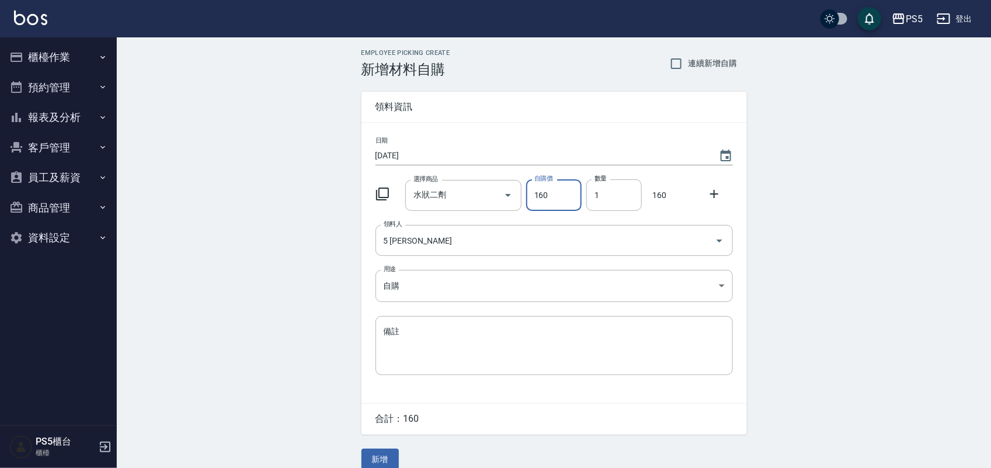
type input "160"
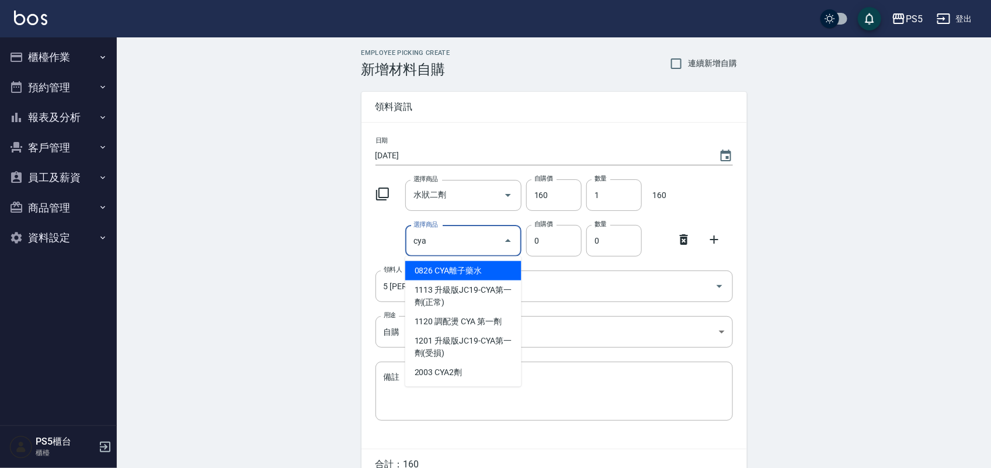
click at [460, 269] on li "0826 CYA離子藥水" at bounding box center [463, 270] width 116 height 19
type input "CYA離子藥水"
type input "220"
type input "1"
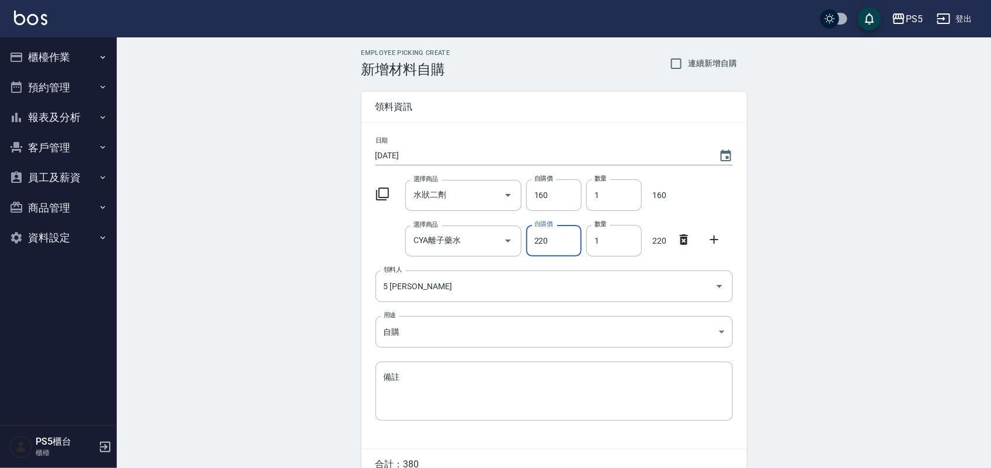
click at [714, 235] on icon at bounding box center [714, 239] width 8 height 8
click at [454, 293] on input "選擇商品" at bounding box center [455, 286] width 88 height 20
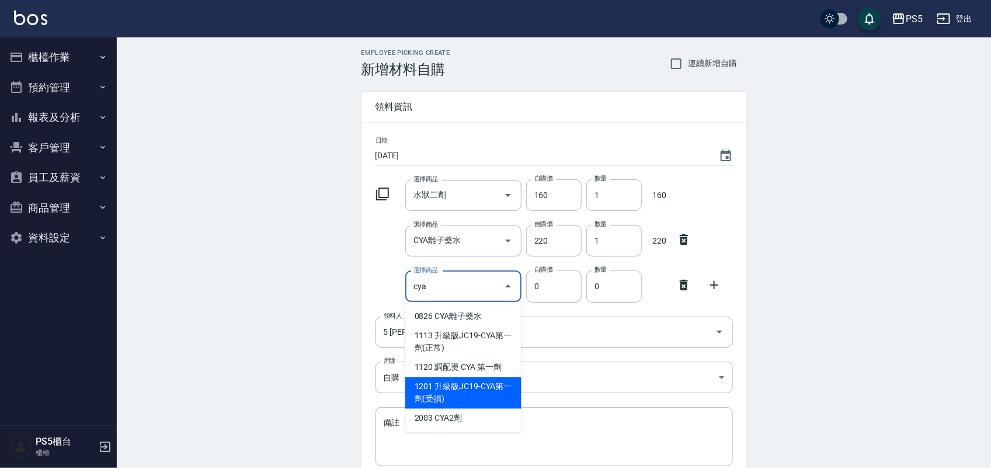
click at [463, 386] on li "1201 升級版JC19-CYA第一劑(受損)" at bounding box center [463, 393] width 116 height 32
type input "升級版JC19-CYA第一劑(受損)"
type input "210"
type input "1"
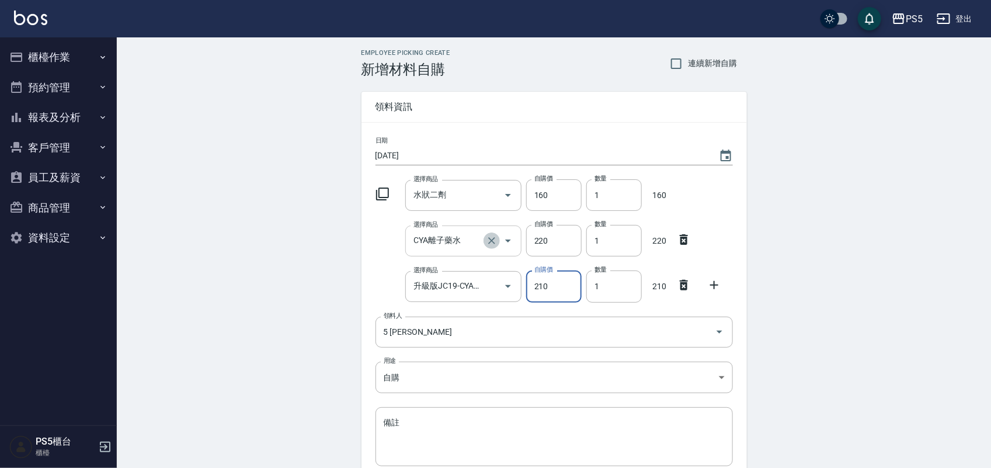
click at [487, 237] on icon "Clear" at bounding box center [492, 241] width 12 height 12
type input "0"
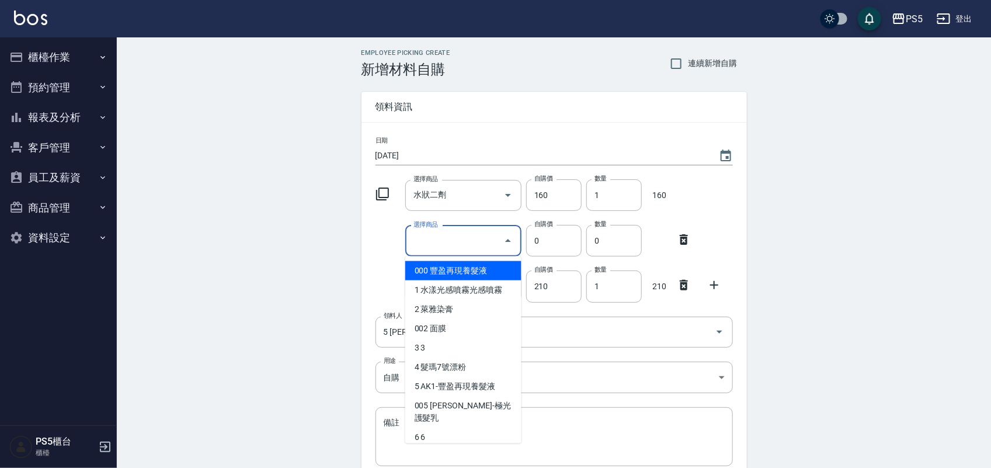
click at [460, 241] on input "選擇商品" at bounding box center [455, 241] width 88 height 20
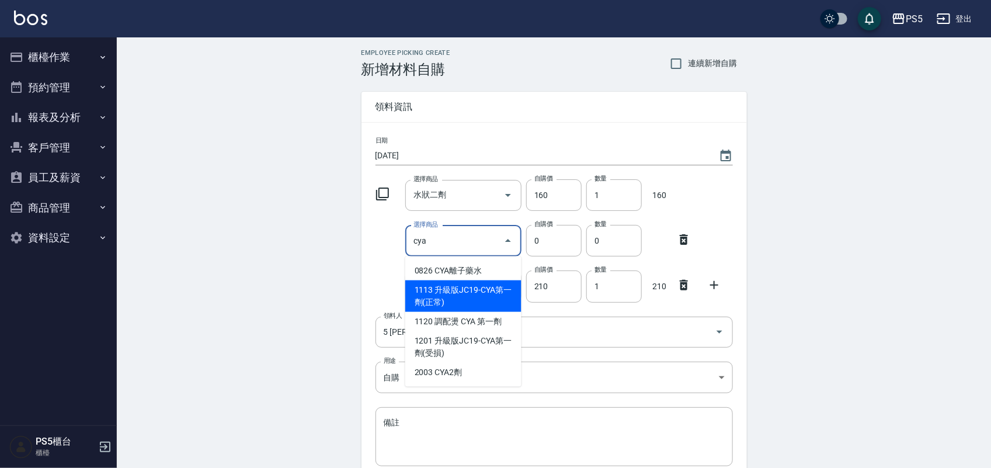
click at [464, 296] on li "1113 升級版JC19-CYA第一劑(正常)" at bounding box center [463, 296] width 116 height 32
type input "升級版JC19-CYA第一劑(正常)"
type input "220"
type input "1"
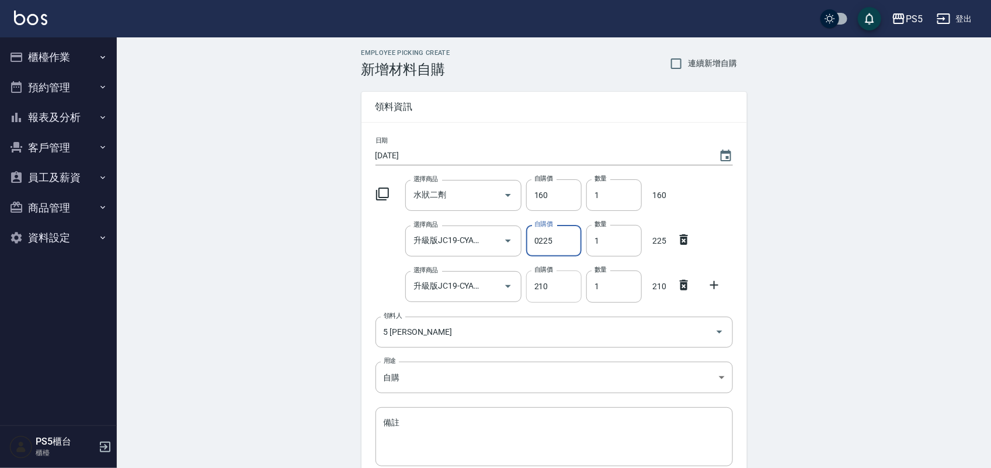
type input "0225"
drag, startPoint x: 557, startPoint y: 283, endPoint x: 525, endPoint y: 288, distance: 32.5
click at [525, 288] on div "自購價 210 自購價" at bounding box center [552, 284] width 60 height 36
type input "225"
click at [230, 199] on div "Employee Picking Create 新增材料自購 連續新增自購 領料資訊 日期 [DATE] 選擇商品 水狀二劑 選擇商品 自購價 160 自購價…" at bounding box center [554, 304] width 874 height 535
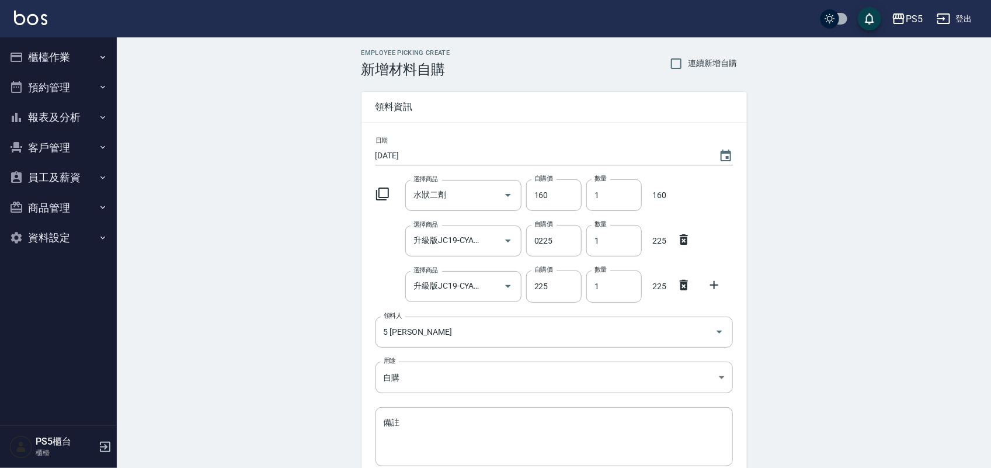
click at [714, 289] on icon at bounding box center [714, 285] width 8 height 8
click at [478, 320] on div "選擇商品" at bounding box center [463, 332] width 116 height 31
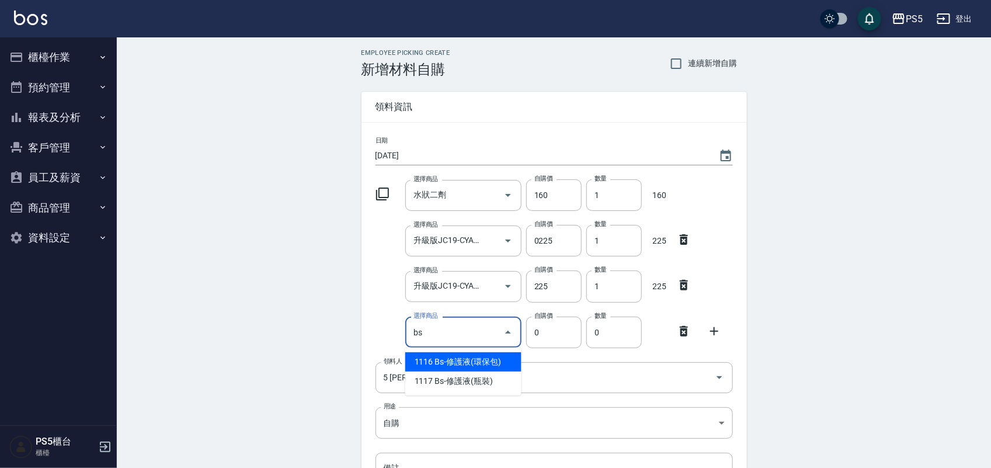
type input "Bs-修護液(環保包)"
click at [466, 362] on li "1116 Bs-修護液(環保包)" at bounding box center [463, 361] width 116 height 19
type input "450"
type input "1"
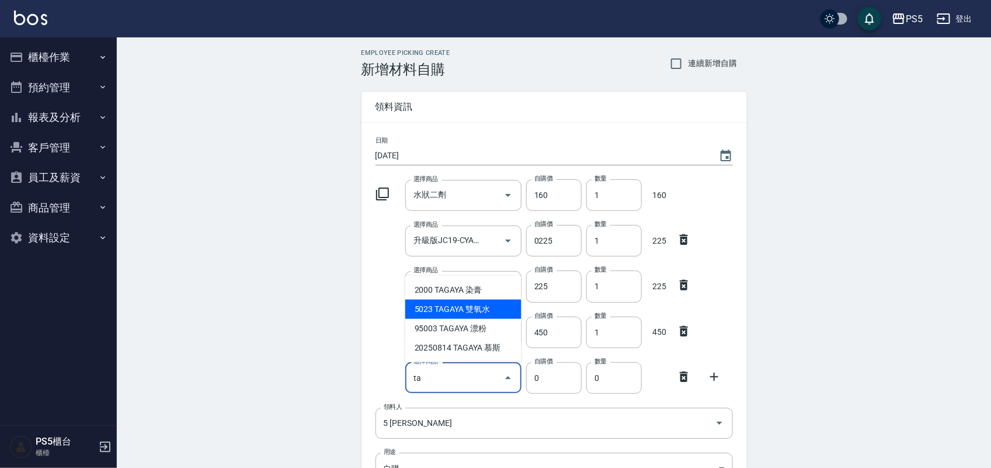
click at [501, 311] on li "5023 TAGAYA 雙氧水" at bounding box center [463, 309] width 116 height 19
type input "TAGAYA 雙氧水"
type input "115"
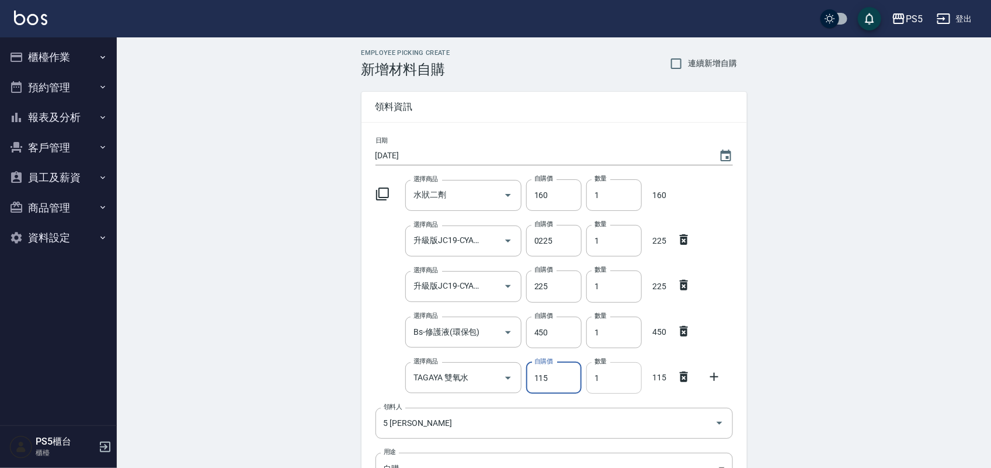
drag, startPoint x: 593, startPoint y: 378, endPoint x: 603, endPoint y: 381, distance: 10.2
click at [593, 378] on input "1" at bounding box center [613, 378] width 55 height 32
drag, startPoint x: 605, startPoint y: 381, endPoint x: 592, endPoint y: 384, distance: 13.6
click at [592, 384] on input "1" at bounding box center [613, 378] width 55 height 32
type input "4"
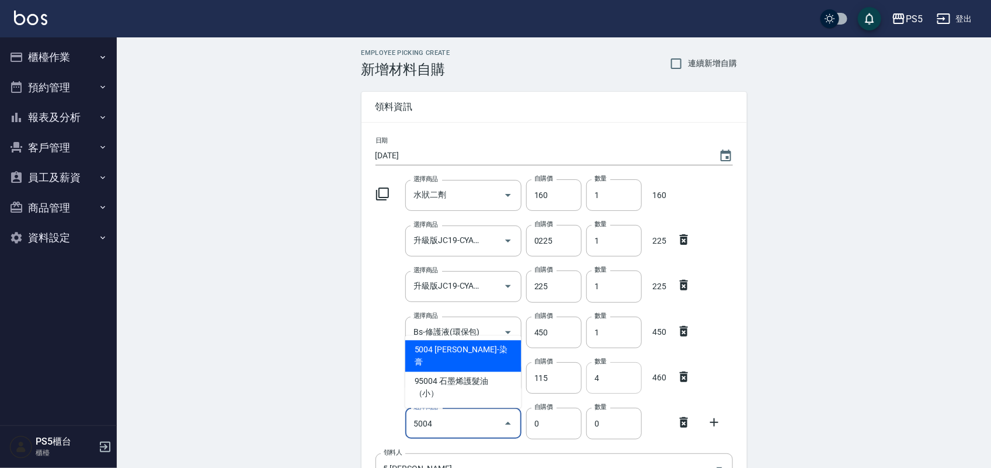
type input "[PERSON_NAME]-染膏"
type input "110"
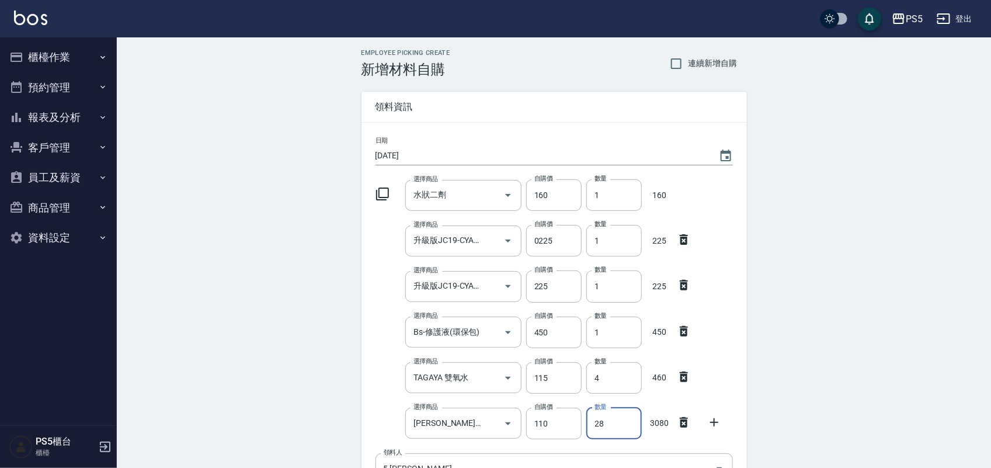
type input "28"
click at [855, 241] on div "Employee Picking Create 新增材料自購 連續新增自購 領料資訊 日期 [DATE] 選擇商品 水狀二劑 選擇商品 自購價 160 自購價…" at bounding box center [554, 373] width 874 height 672
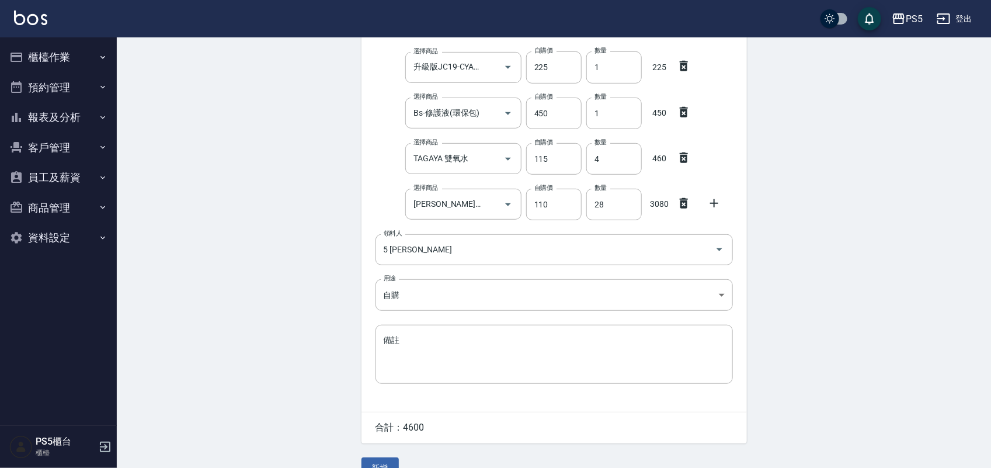
scroll to position [243, 0]
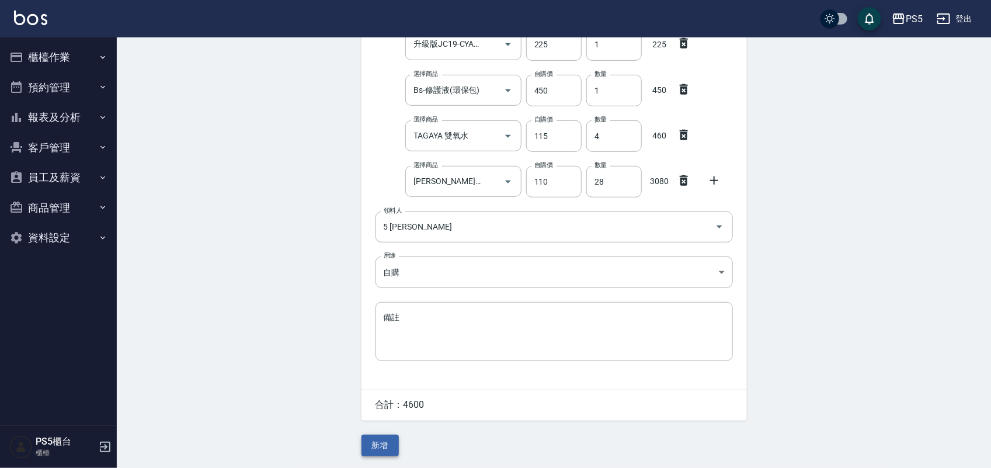
click at [384, 443] on button "新增" at bounding box center [380, 446] width 37 height 22
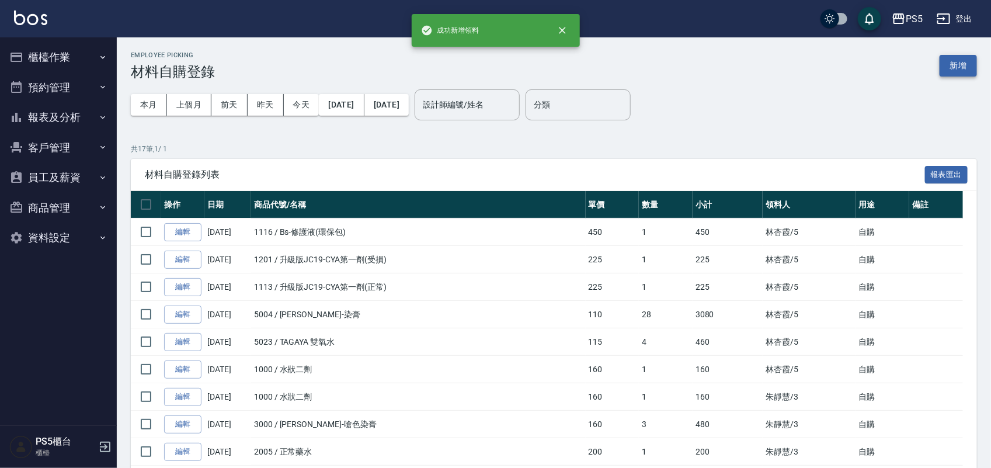
click at [949, 55] on button "新增" at bounding box center [958, 66] width 37 height 22
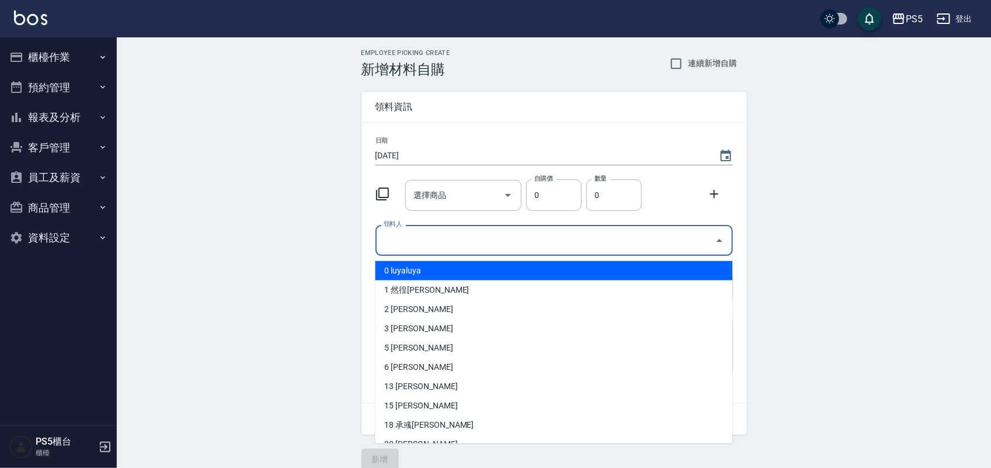
click at [467, 249] on input "領料人" at bounding box center [545, 240] width 329 height 20
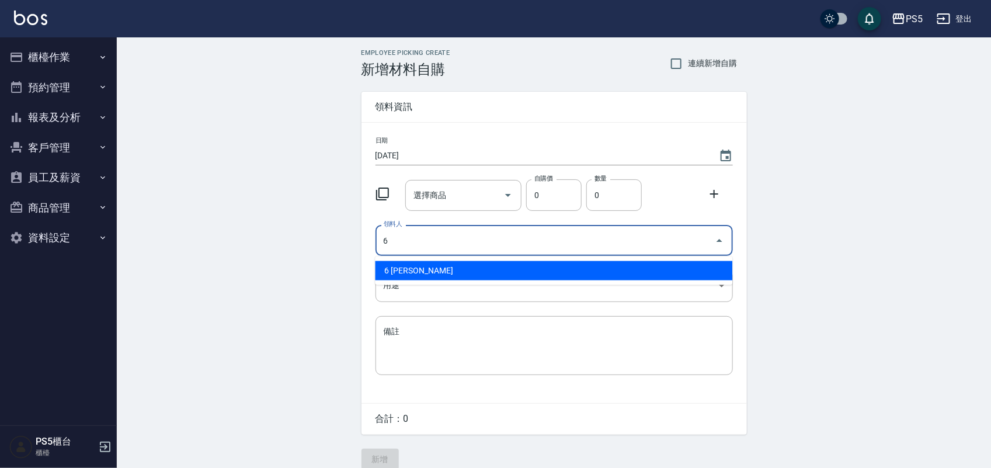
type input "6 [PERSON_NAME]"
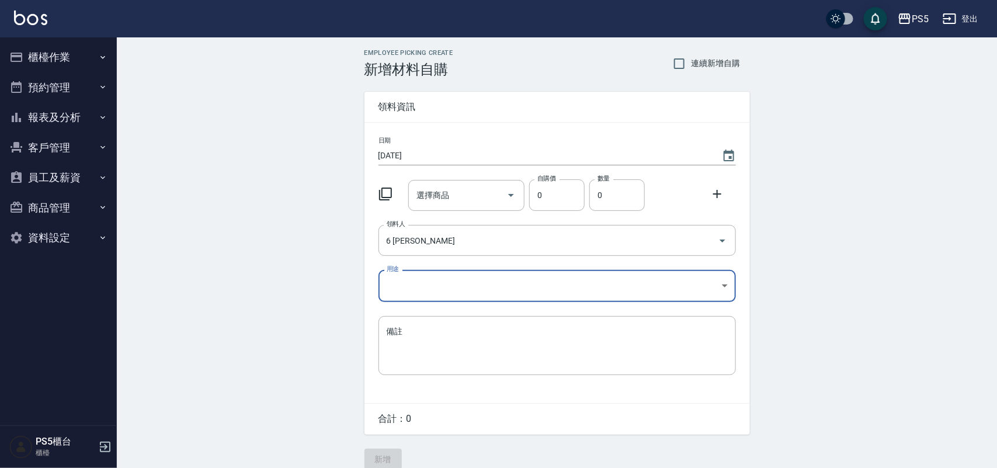
click at [408, 280] on body "PS5 登出 櫃檯作業 打帳單 帳單列表 掛單列表 座位開單 營業儀表板 現金收支登錄 材料自購登錄 每日結帳 排班表 掃碼打卡 預約管理 預約管理 單日預約…" at bounding box center [498, 240] width 997 height 481
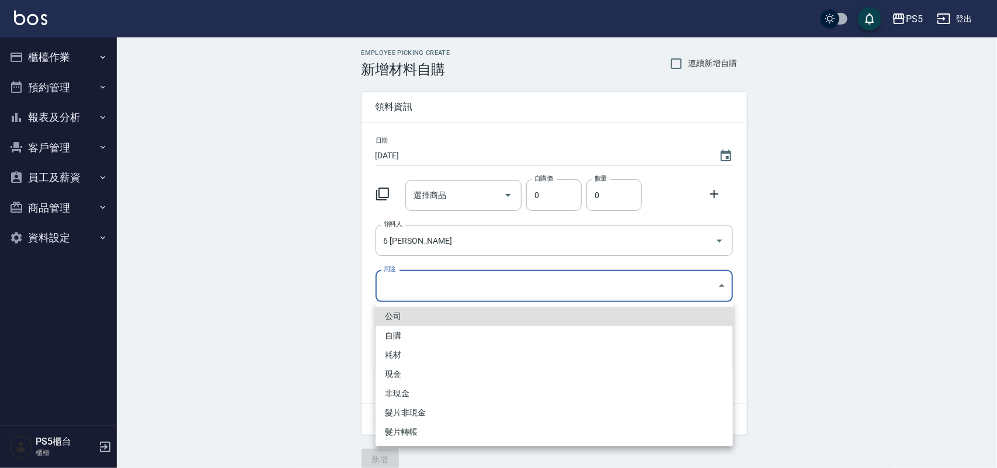
click at [398, 334] on li "自購" at bounding box center [554, 335] width 357 height 19
type input "自購"
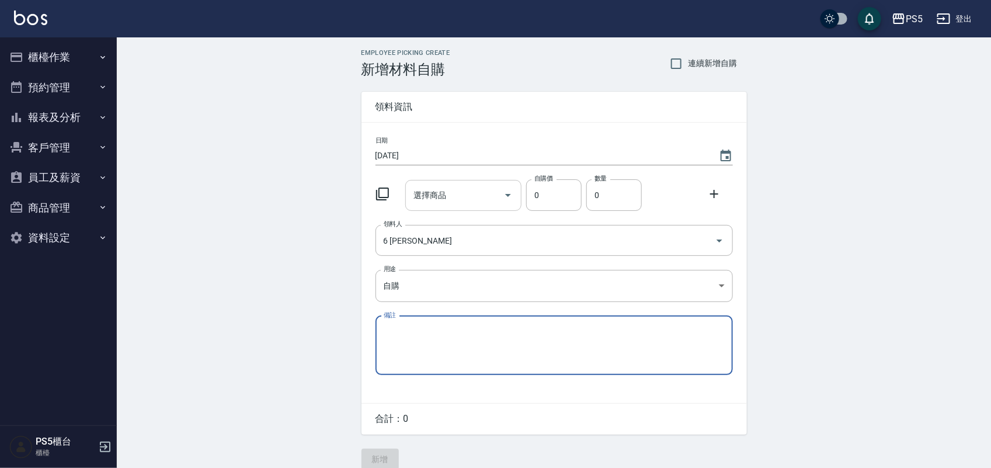
click at [441, 186] on input "選擇商品" at bounding box center [455, 195] width 88 height 20
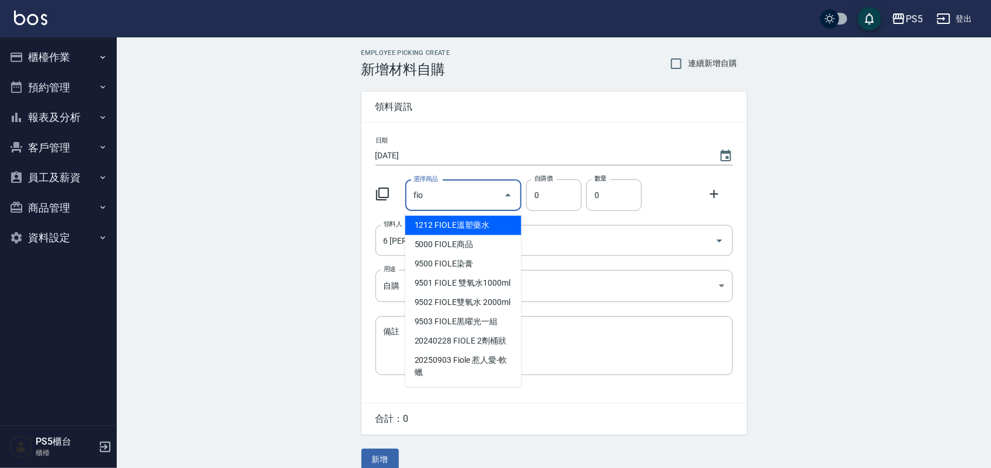
type input "FIOLE染膏"
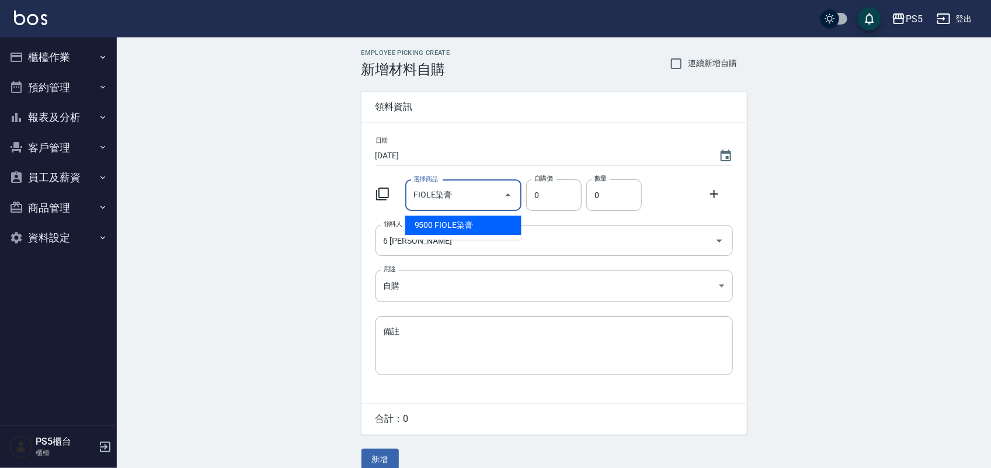
click at [501, 232] on li "9500 FIOLE染膏" at bounding box center [463, 225] width 116 height 19
type input "188"
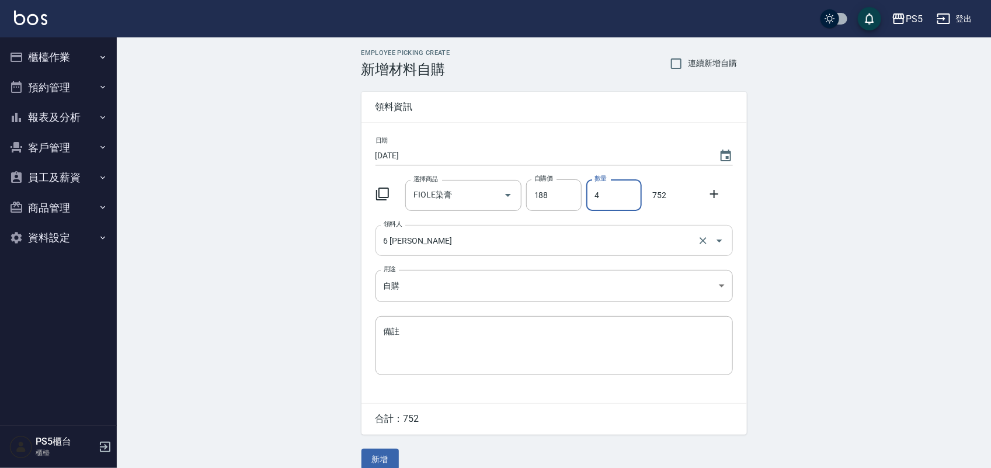
type input "4"
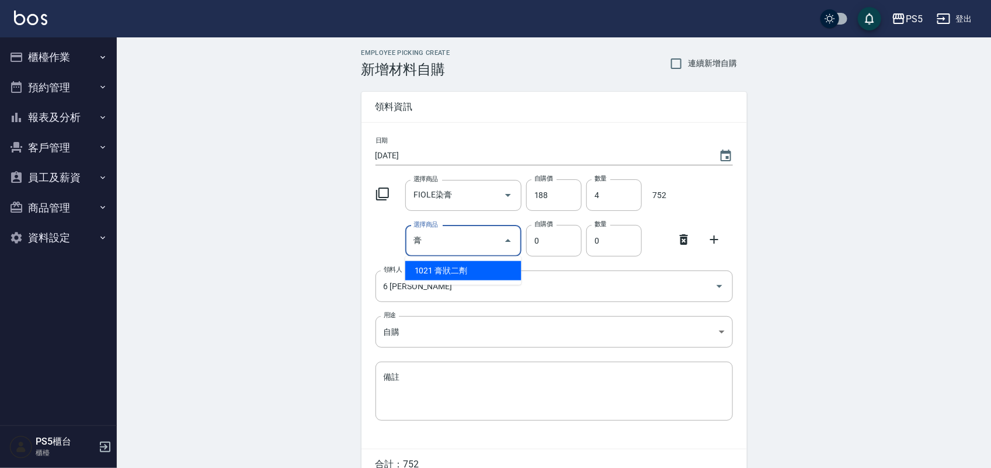
type input "萊雅染膏"
type input "235"
type input "1"
click at [449, 241] on input "萊雅染膏" at bounding box center [447, 241] width 73 height 20
type input "e"
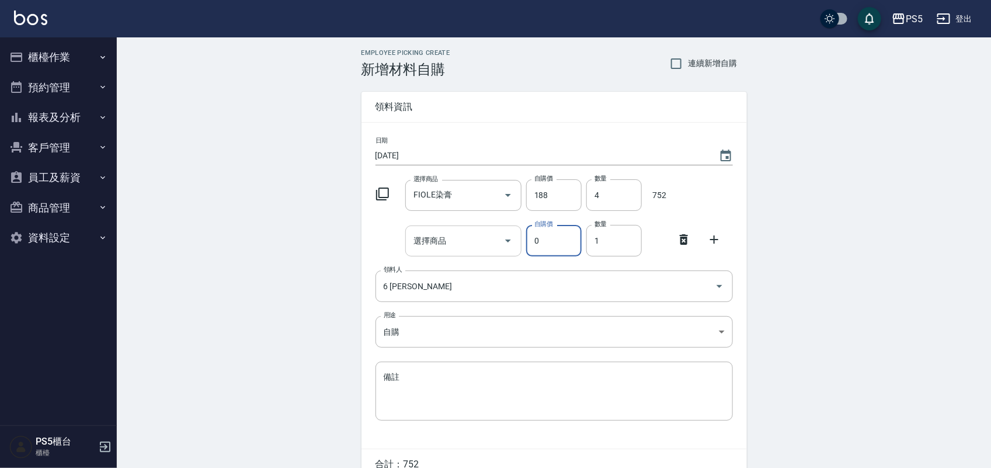
type input "0"
click at [449, 241] on input "選擇商品" at bounding box center [455, 241] width 88 height 20
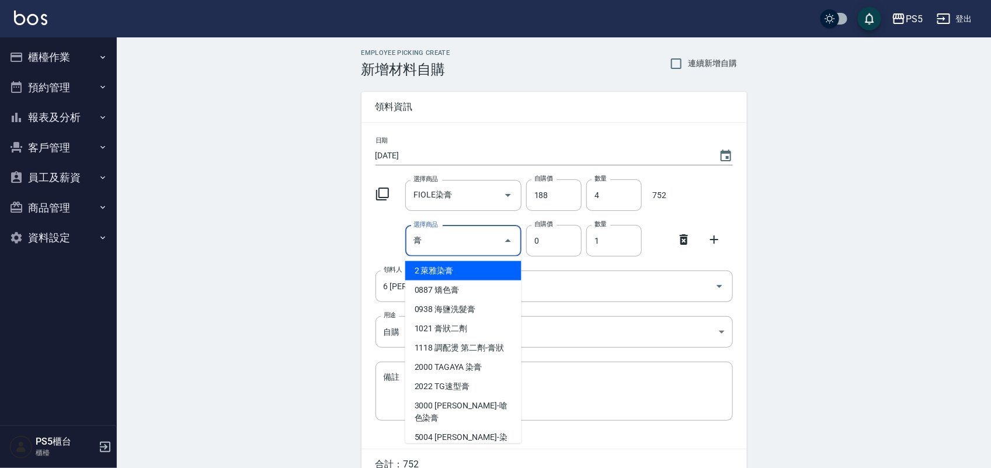
type input "膏狀二劑"
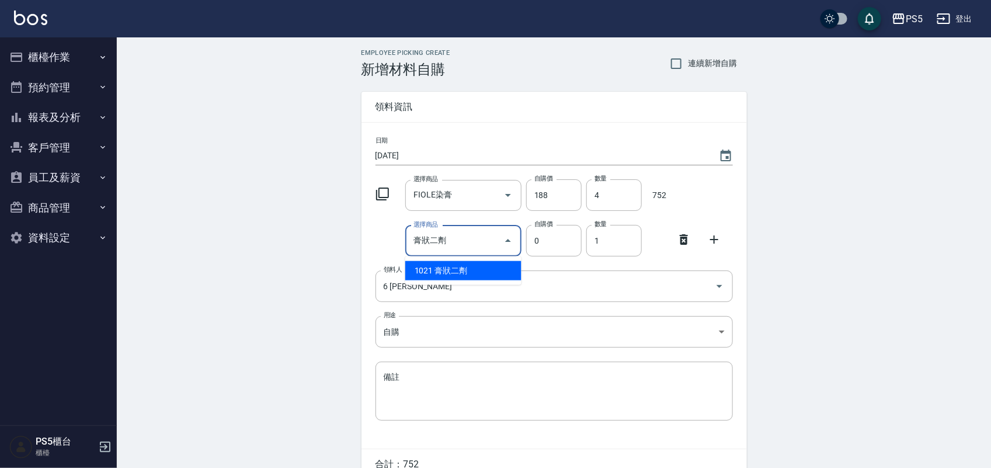
click at [454, 267] on li "1021 膏狀二劑" at bounding box center [463, 270] width 116 height 19
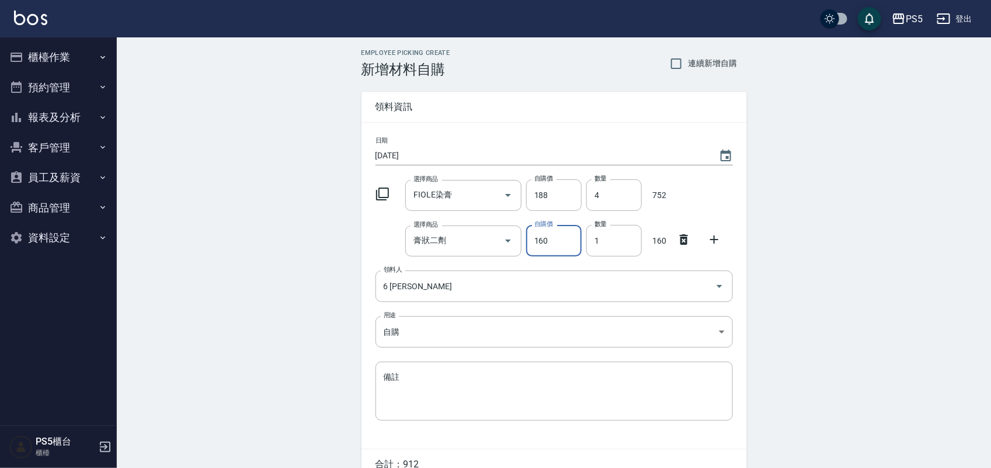
type input "160"
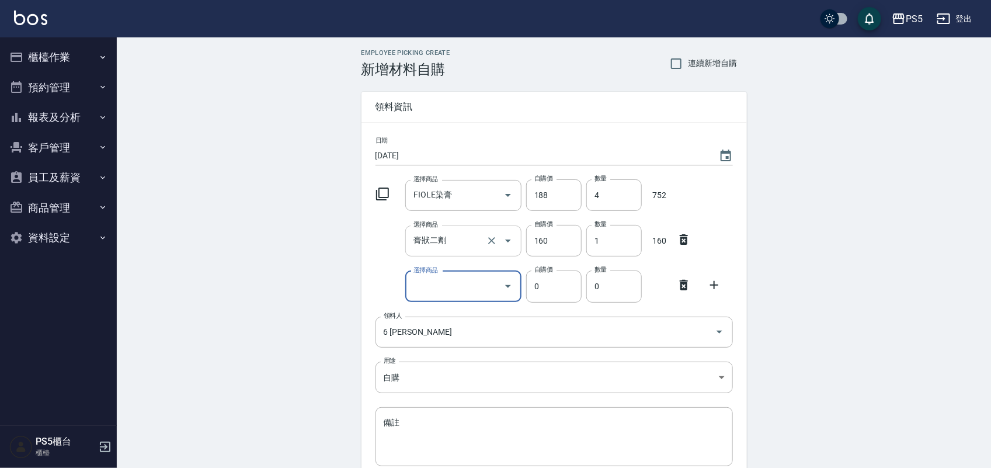
type input "x"
type input "鏈鍵蛋白"
type input "400"
type input "1"
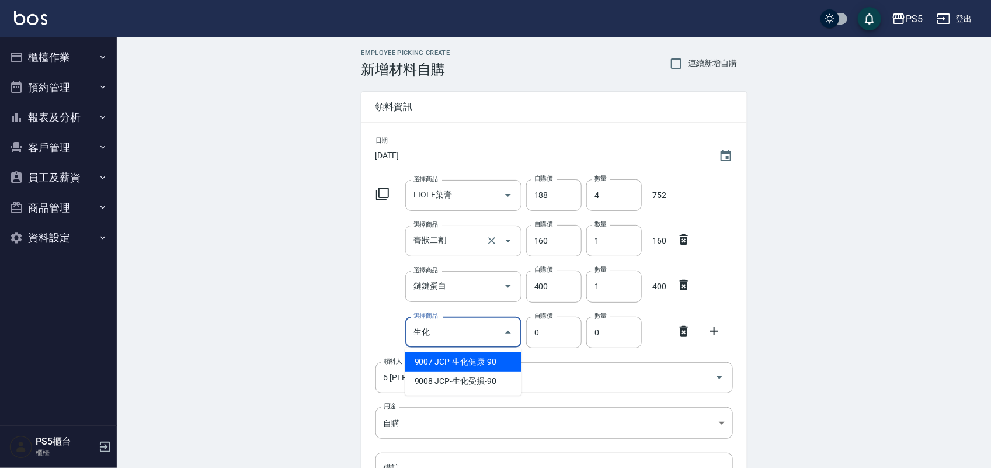
type input "JCP-生化健康-90"
type input "90"
type input "1"
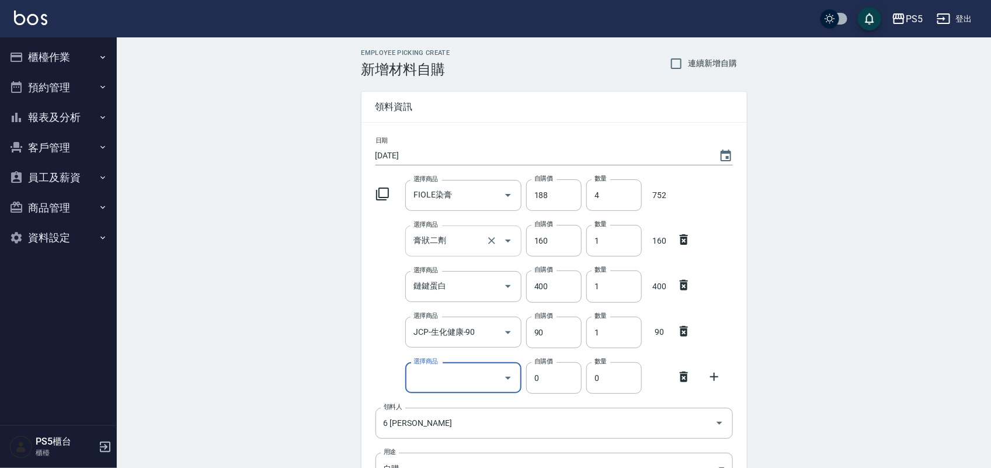
type input "q"
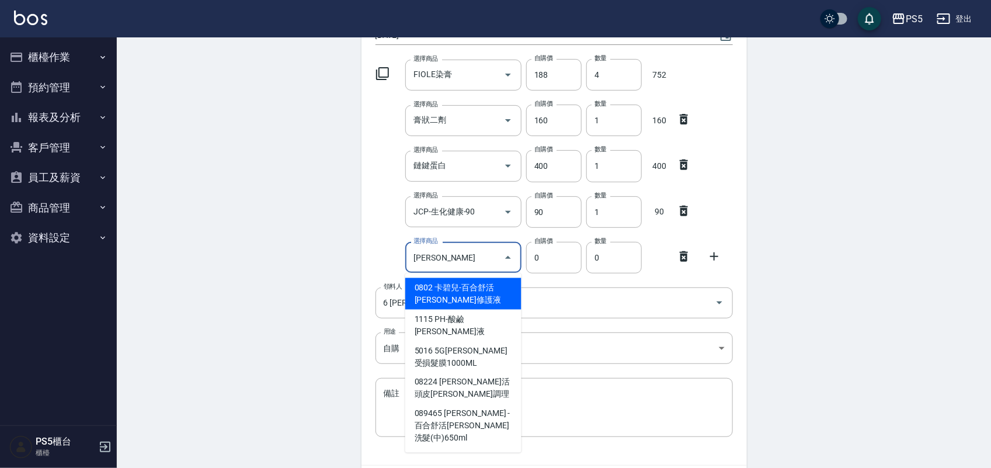
scroll to position [146, 0]
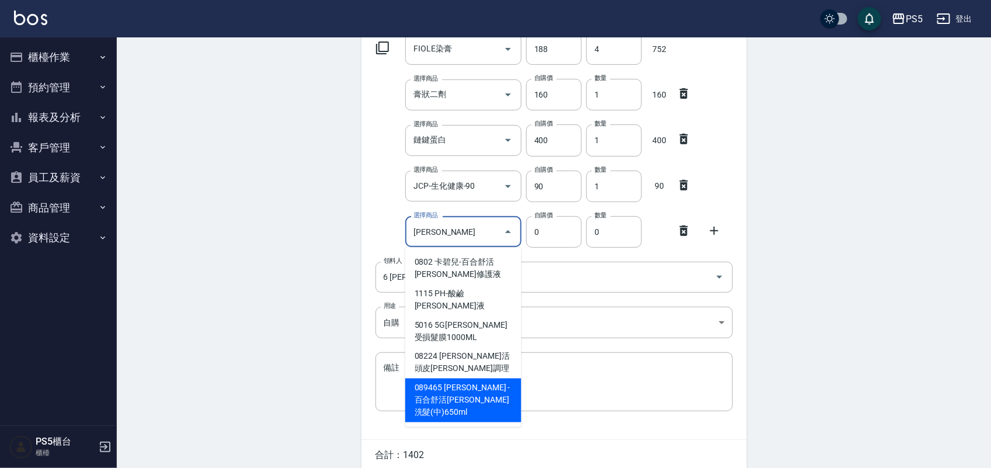
click at [488, 378] on li "089465 [PERSON_NAME] -百合舒活[PERSON_NAME]洗髮(中)650ml" at bounding box center [463, 400] width 116 height 44
type input "卡碧兒 -百合舒活[PERSON_NAME]洗髮(中)650ml"
type input "980"
type input "1"
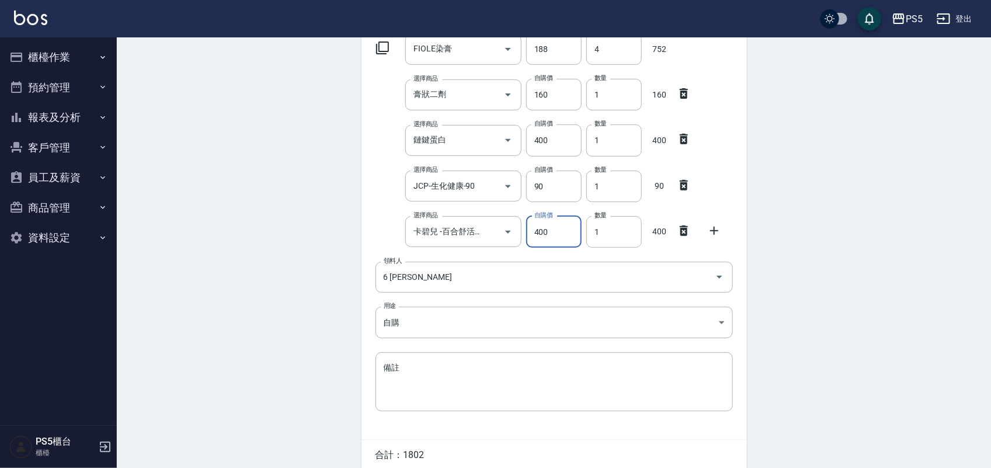
type input "400"
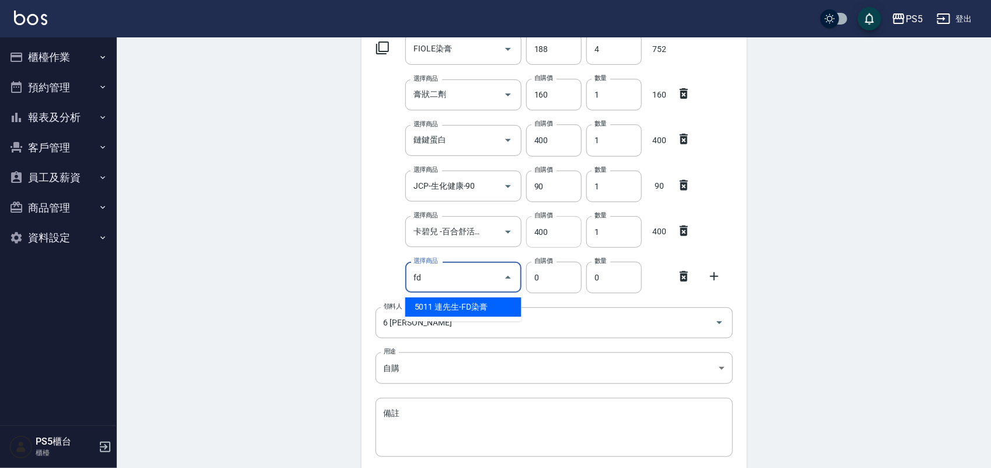
type input "連先生-FD染膏"
type input "130"
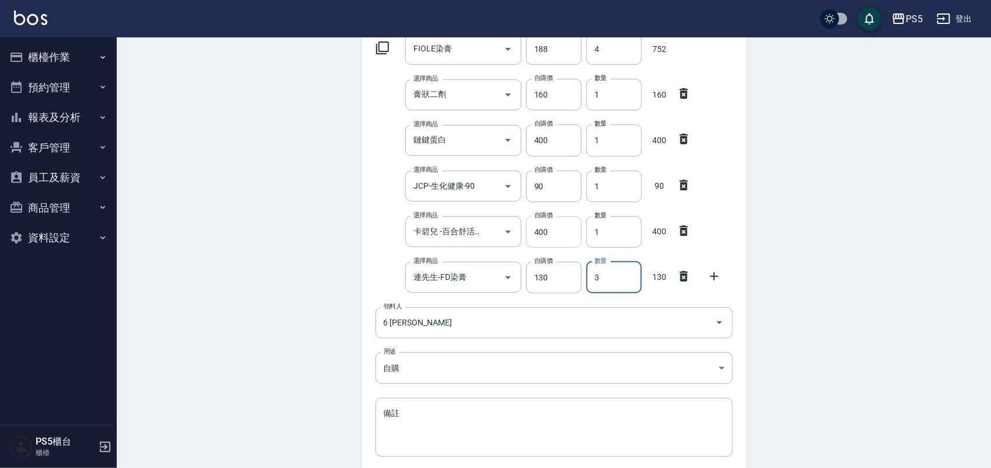
type input "3"
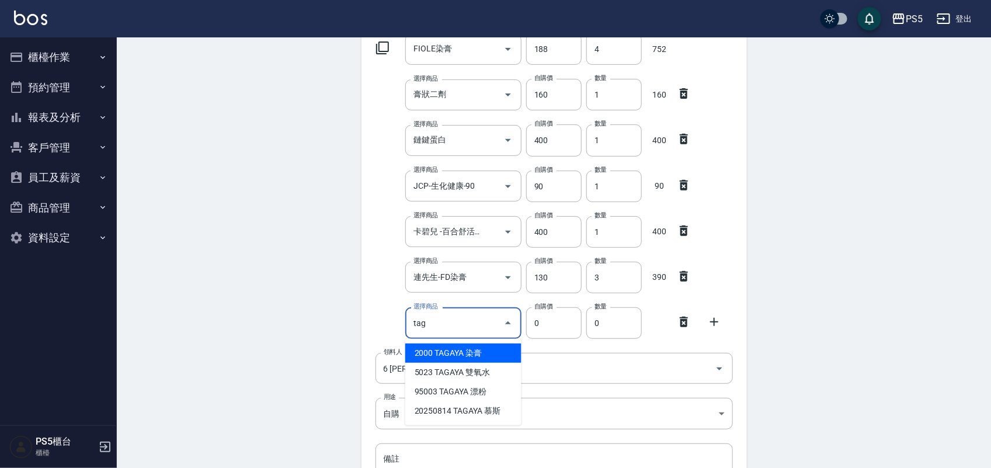
type input "TAGAYA染膏"
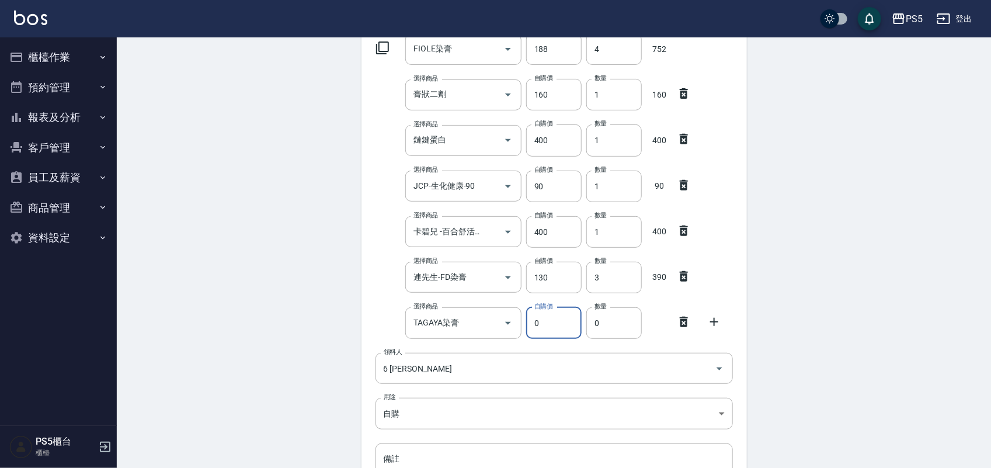
drag, startPoint x: 541, startPoint y: 318, endPoint x: 527, endPoint y: 319, distance: 14.6
click at [527, 319] on input "0" at bounding box center [553, 323] width 55 height 32
type input "115"
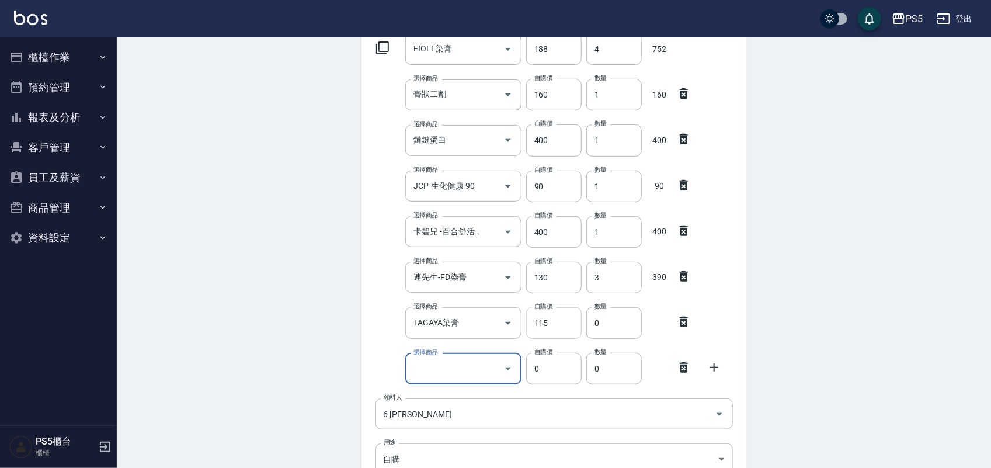
drag, startPoint x: 609, startPoint y: 320, endPoint x: 570, endPoint y: 326, distance: 39.0
click at [570, 326] on div "選擇商品 TAGAYA染膏 選擇商品 自購價 115 自購價 數量 0 數量" at bounding box center [552, 321] width 362 height 36
type input "1"
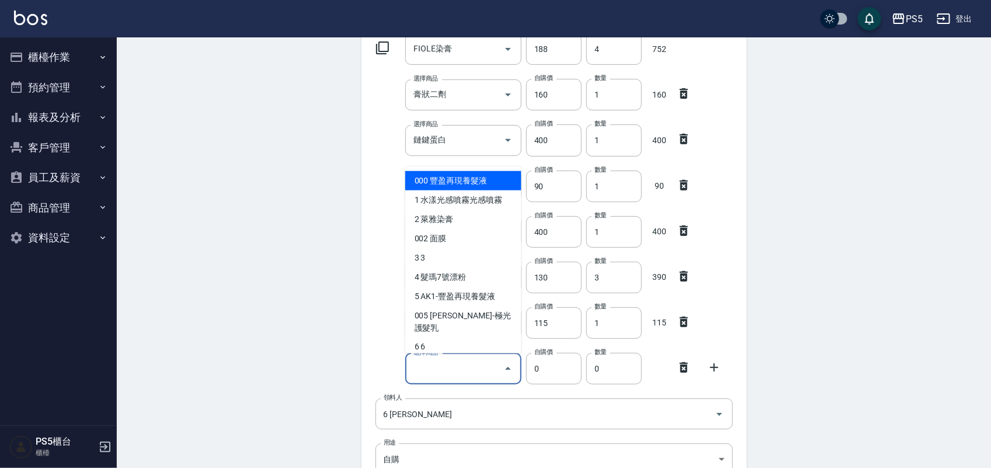
click at [448, 371] on input "選擇商品" at bounding box center [455, 369] width 88 height 20
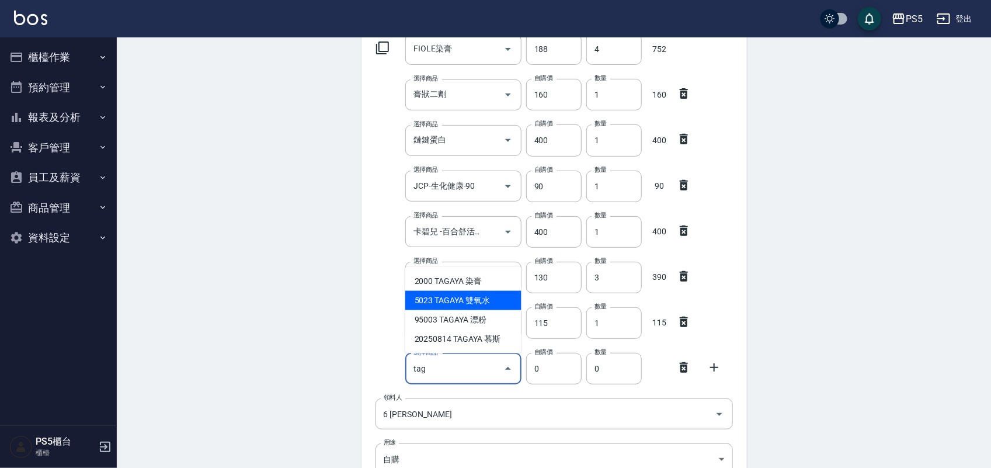
click at [453, 301] on li "5023 TAGAYA 雙氧水" at bounding box center [463, 300] width 116 height 19
type input "TAGAYA 雙氧水"
type input "115"
type input "1"
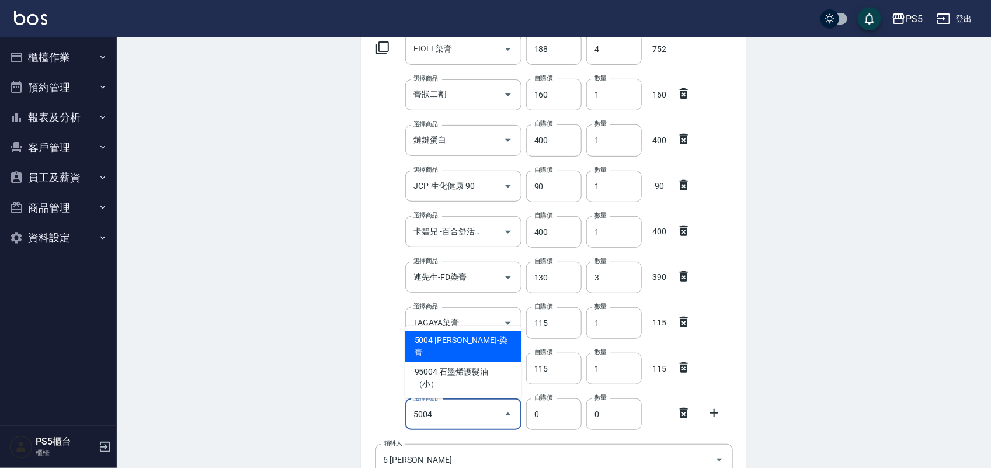
type input "[PERSON_NAME]-染膏"
type input "110"
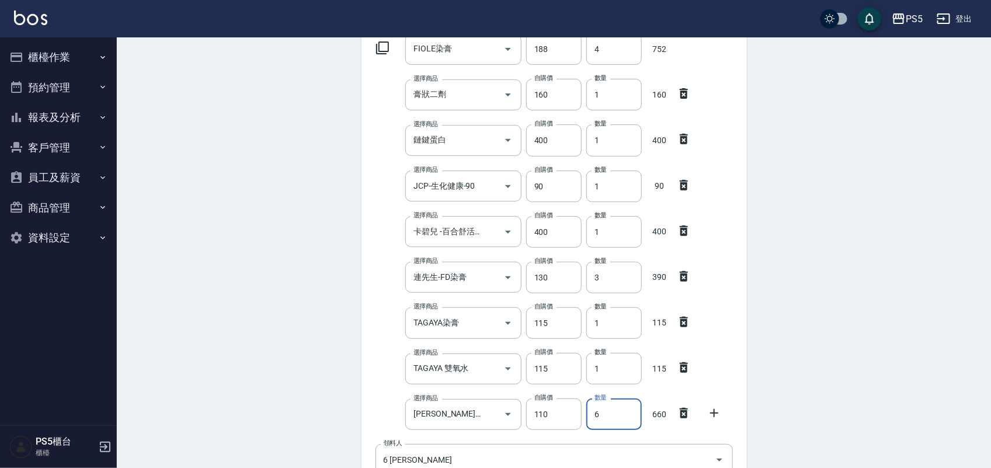
type input "6"
type input "f"
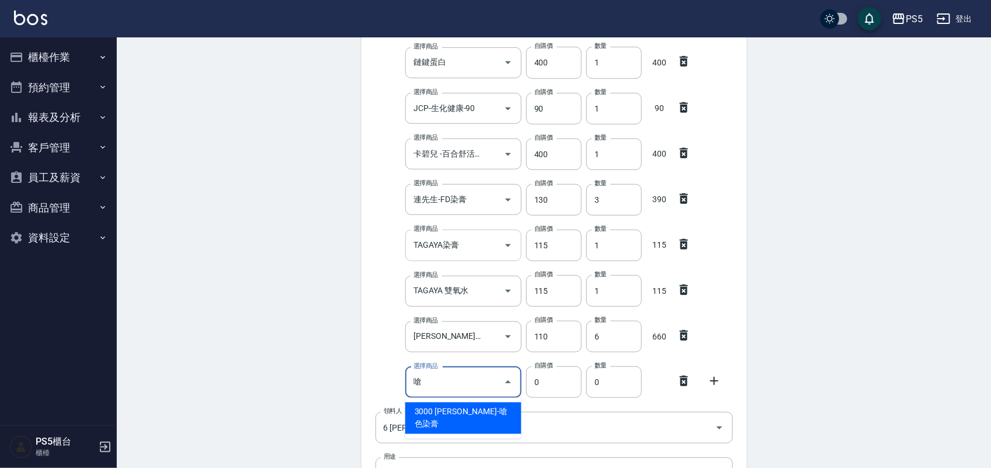
scroll to position [294, 0]
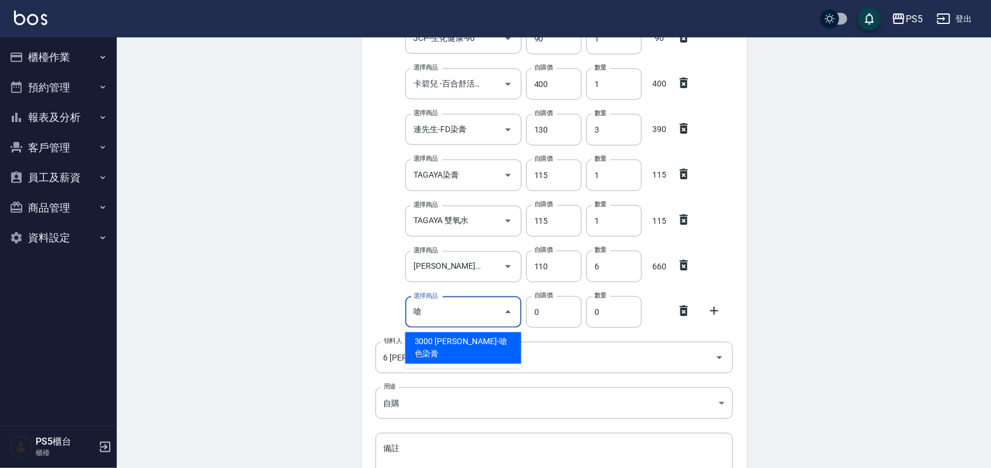
click at [467, 336] on li "3000 [PERSON_NAME]-嗆色染膏" at bounding box center [463, 348] width 116 height 32
type input "[PERSON_NAME]-嗆色染膏"
type input "160"
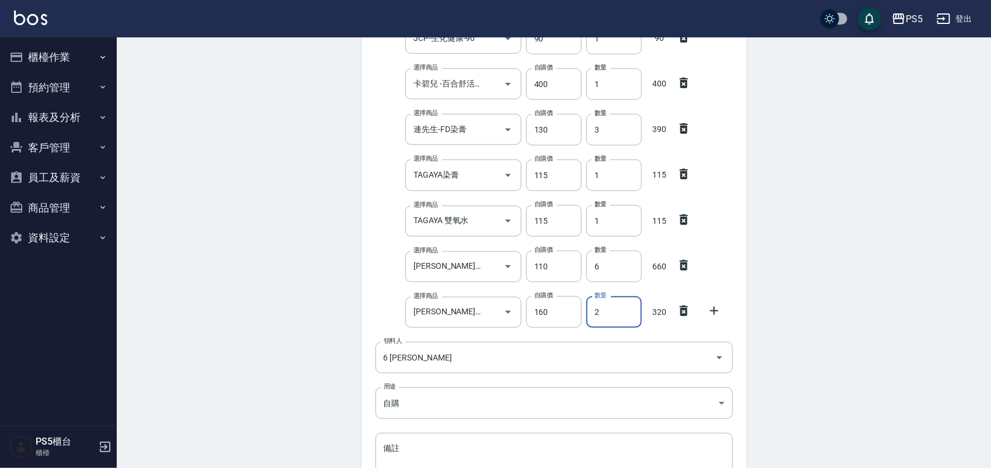
type input "2"
click at [292, 221] on div "Employee Picking Create 新增材料自購 連續新增自購 領料資訊 日期 [DATE] 選擇商品 FIOLE染膏 選擇商品 自購價 188 …" at bounding box center [554, 171] width 874 height 855
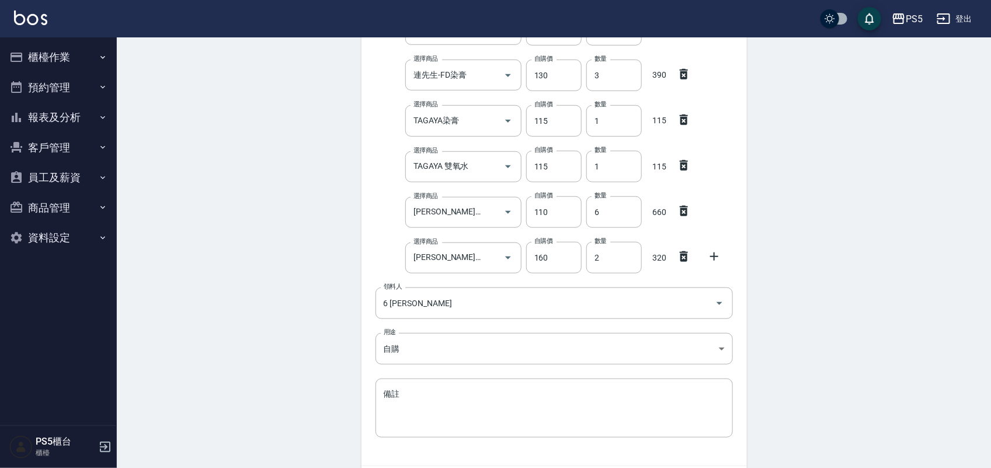
scroll to position [425, 0]
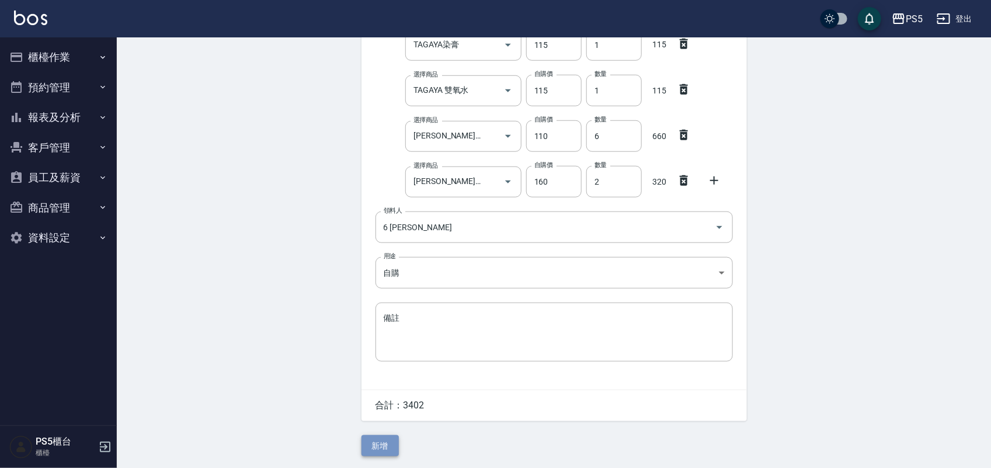
click at [369, 441] on button "新增" at bounding box center [380, 446] width 37 height 22
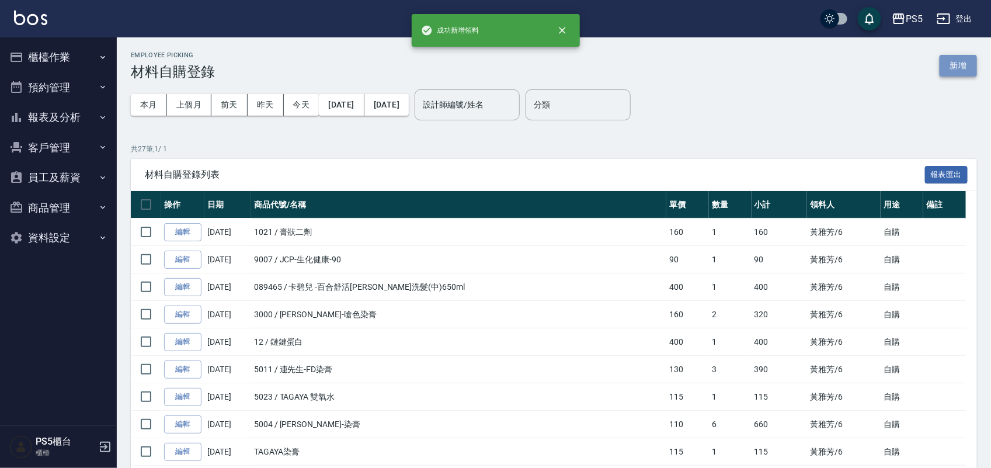
click at [973, 59] on button "新增" at bounding box center [958, 66] width 37 height 22
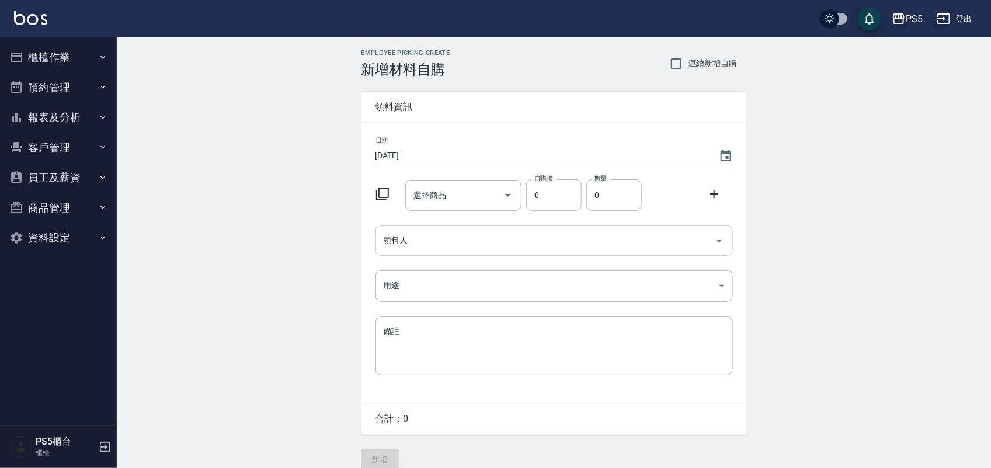
click at [421, 244] on input "領料人" at bounding box center [545, 240] width 329 height 20
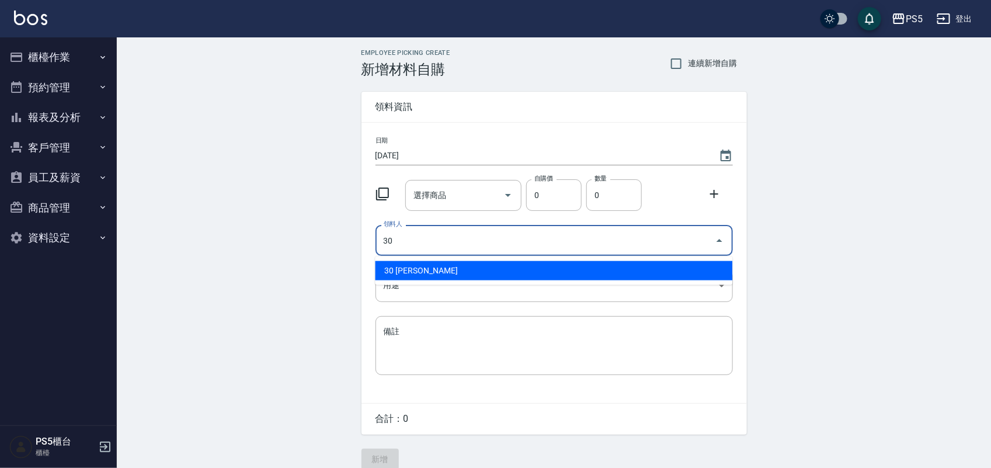
click at [403, 263] on li "30 [PERSON_NAME]" at bounding box center [554, 270] width 357 height 19
type input "30 [PERSON_NAME]"
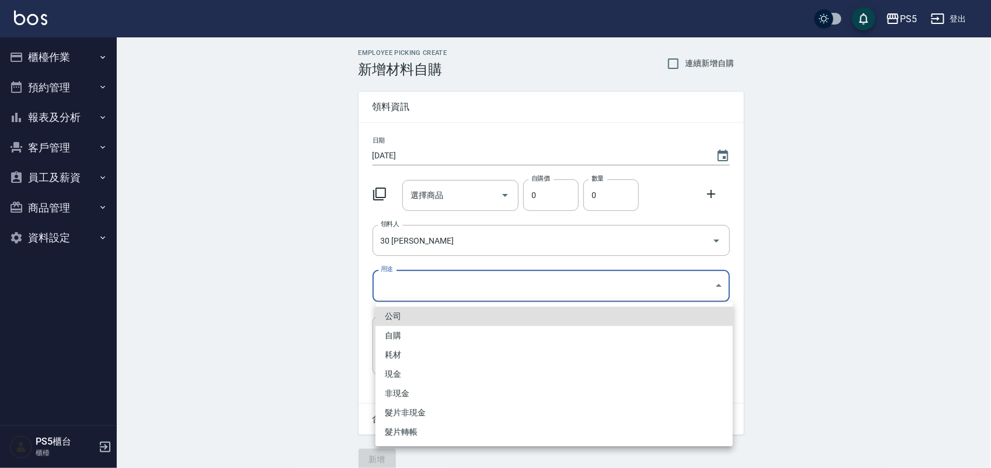
click at [399, 279] on body "PS5 登出 櫃檯作業 打帳單 帳單列表 掛單列表 座位開單 營業儀表板 現金收支登錄 材料自購登錄 每日結帳 排班表 掃碼打卡 預約管理 預約管理 單日預約…" at bounding box center [495, 240] width 991 height 481
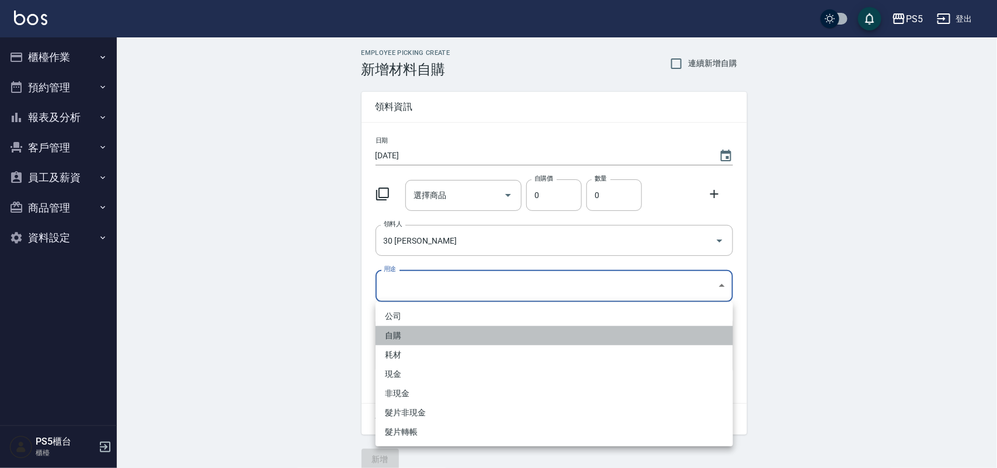
click at [392, 331] on li "自購" at bounding box center [554, 335] width 357 height 19
type input "自購"
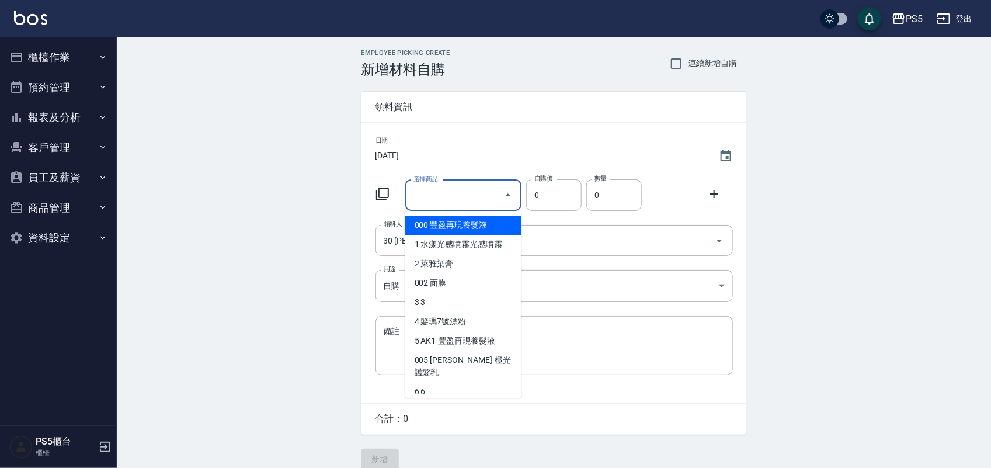
click at [435, 197] on input "選擇商品" at bounding box center [455, 195] width 88 height 20
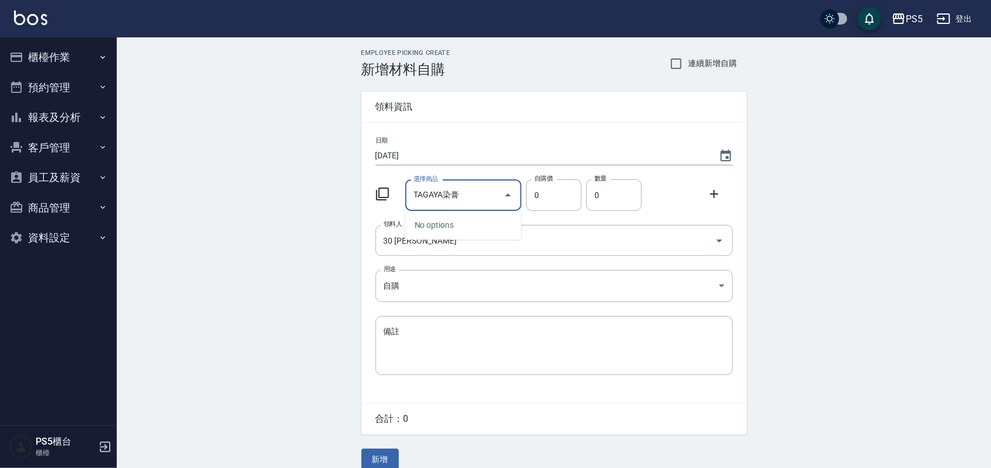
click at [462, 190] on input "TAGAYA染膏" at bounding box center [455, 195] width 88 height 20
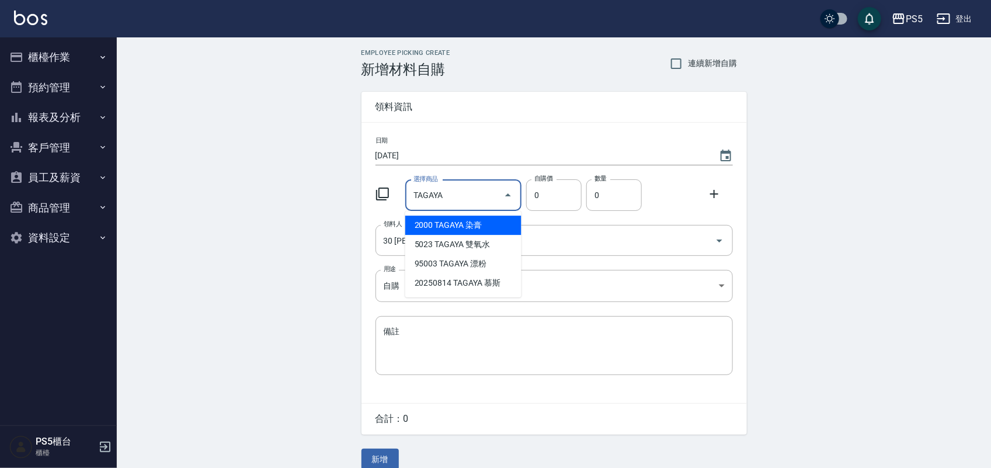
type input "TAGAYA 漂粉"
click at [495, 224] on li "95003 TAGAYA 漂粉" at bounding box center [463, 225] width 116 height 19
type input "616"
type input "1"
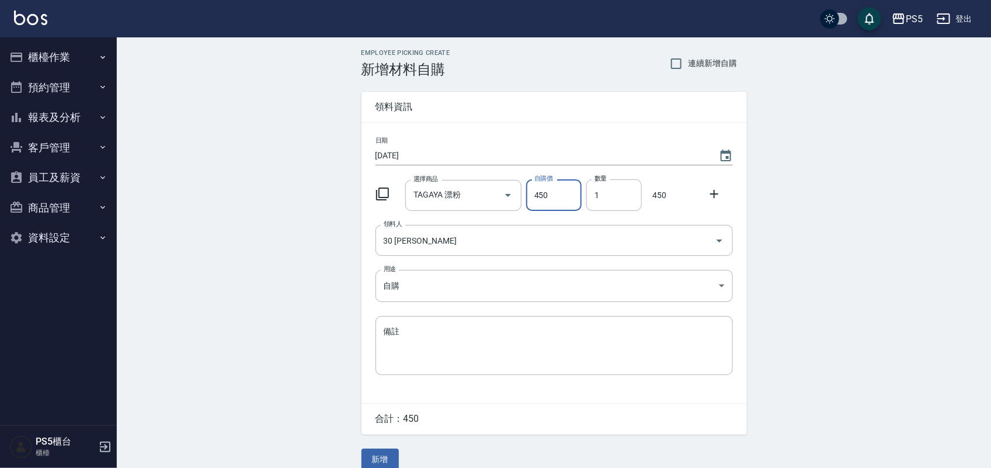
type input "450"
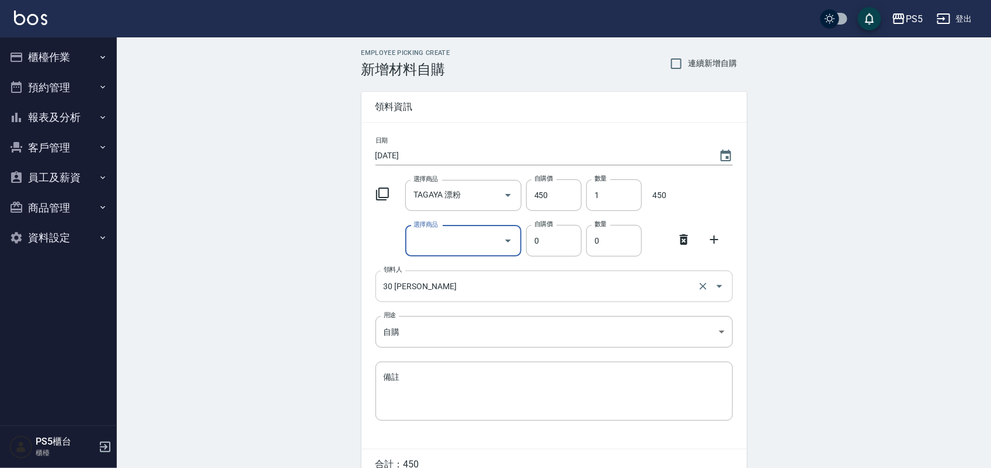
click at [689, 242] on icon at bounding box center [684, 239] width 14 height 14
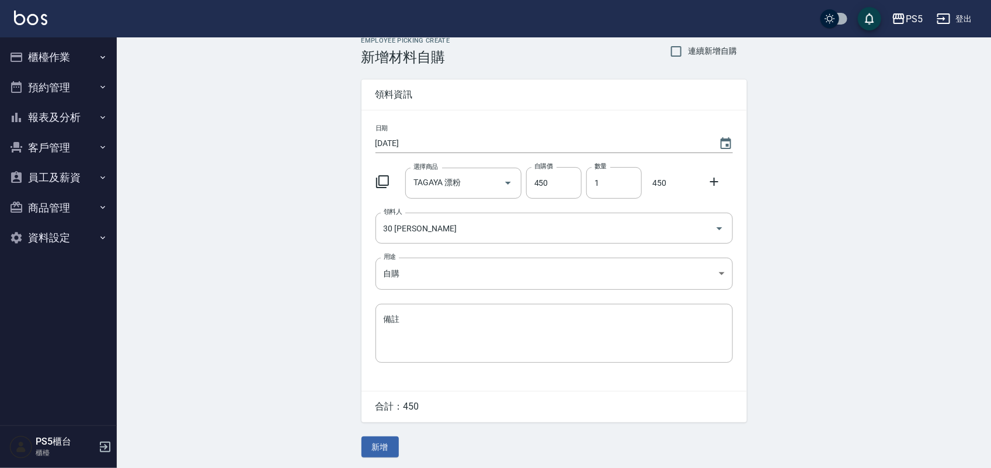
scroll to position [15, 0]
click at [383, 442] on button "新增" at bounding box center [380, 446] width 37 height 22
